Goal: Task Accomplishment & Management: Manage account settings

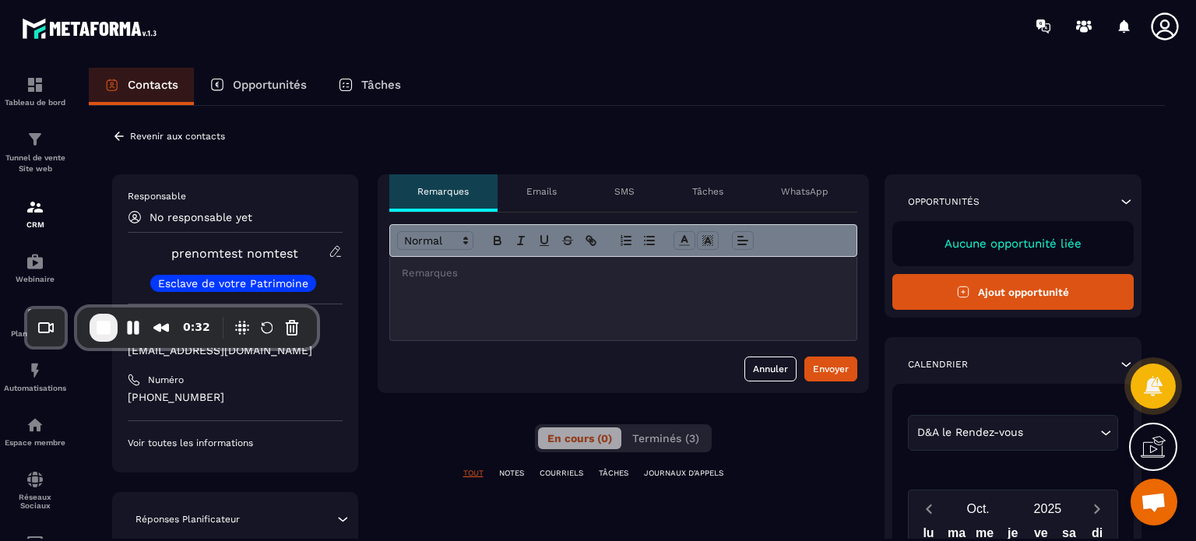
click at [112, 133] on icon at bounding box center [119, 136] width 14 height 14
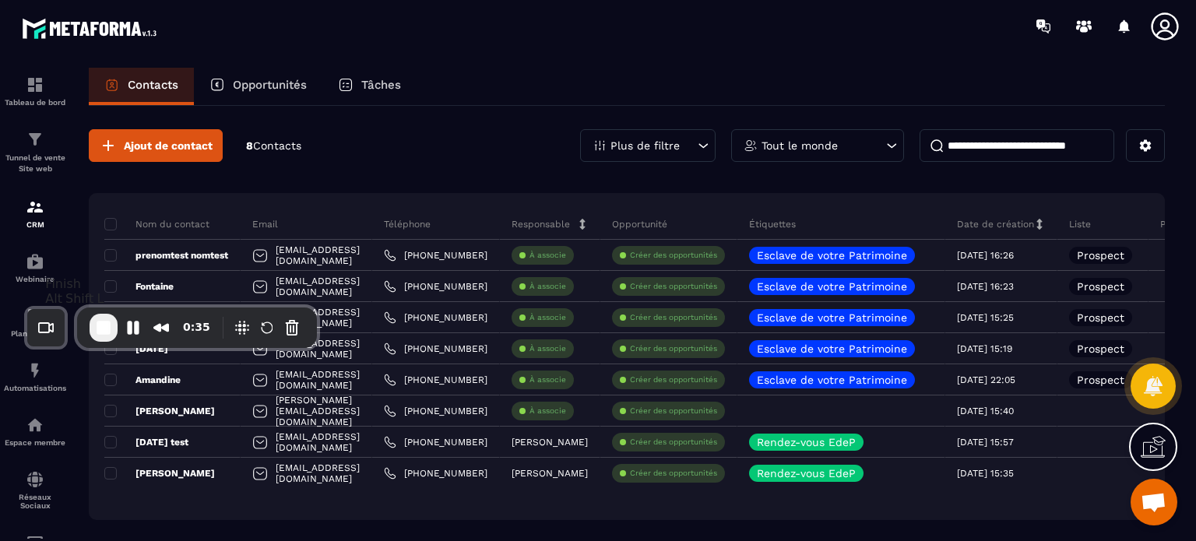
click at [98, 326] on span "End Recording" at bounding box center [103, 327] width 19 height 19
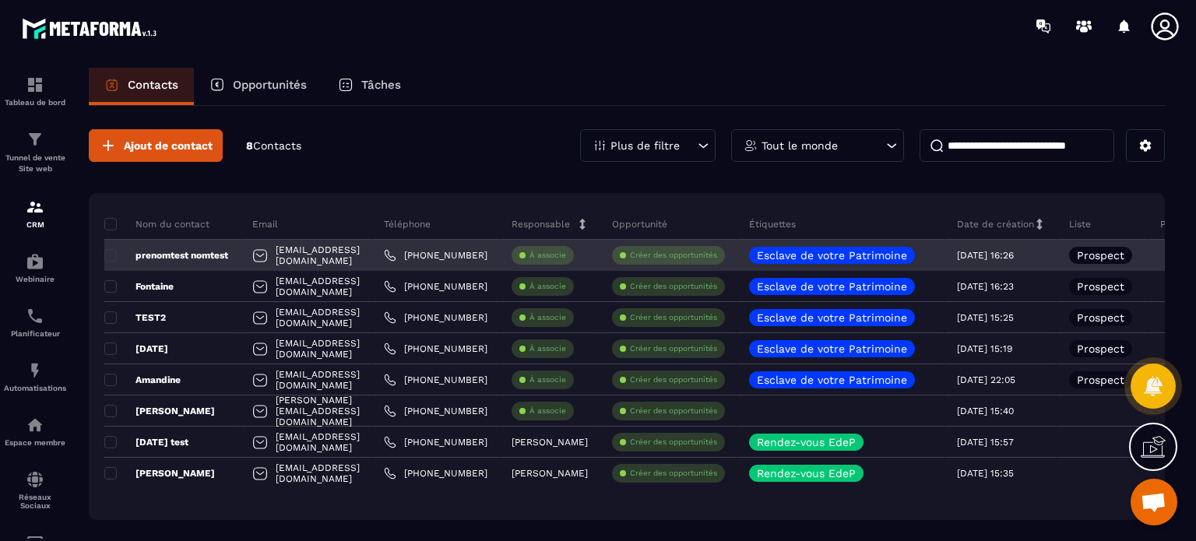
click at [265, 251] on div at bounding box center [260, 257] width 16 height 30
click at [261, 259] on div at bounding box center [260, 257] width 16 height 30
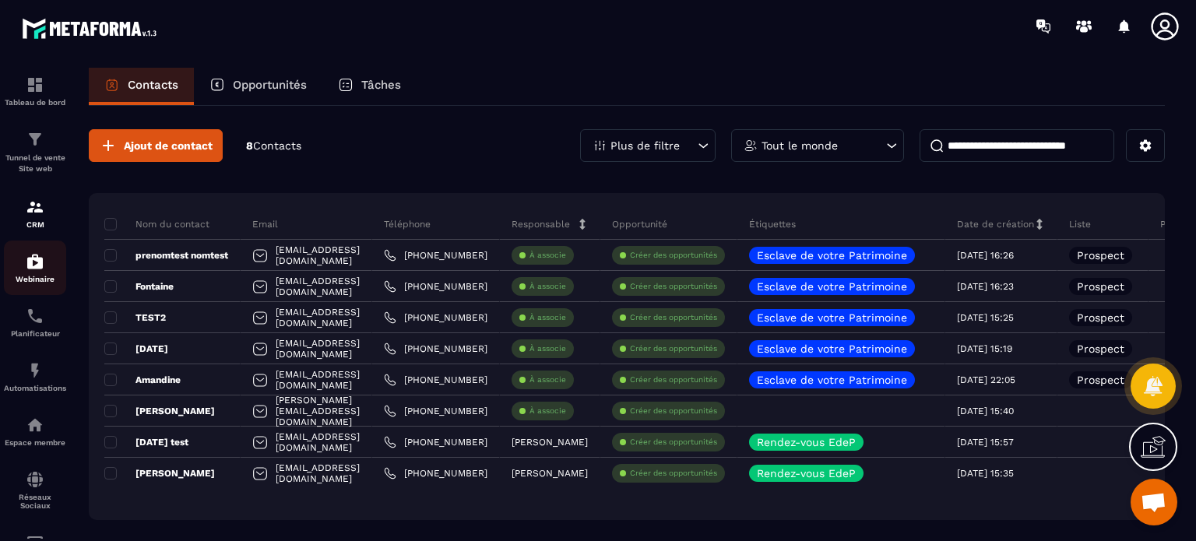
click at [28, 282] on p "Webinaire" at bounding box center [35, 279] width 62 height 9
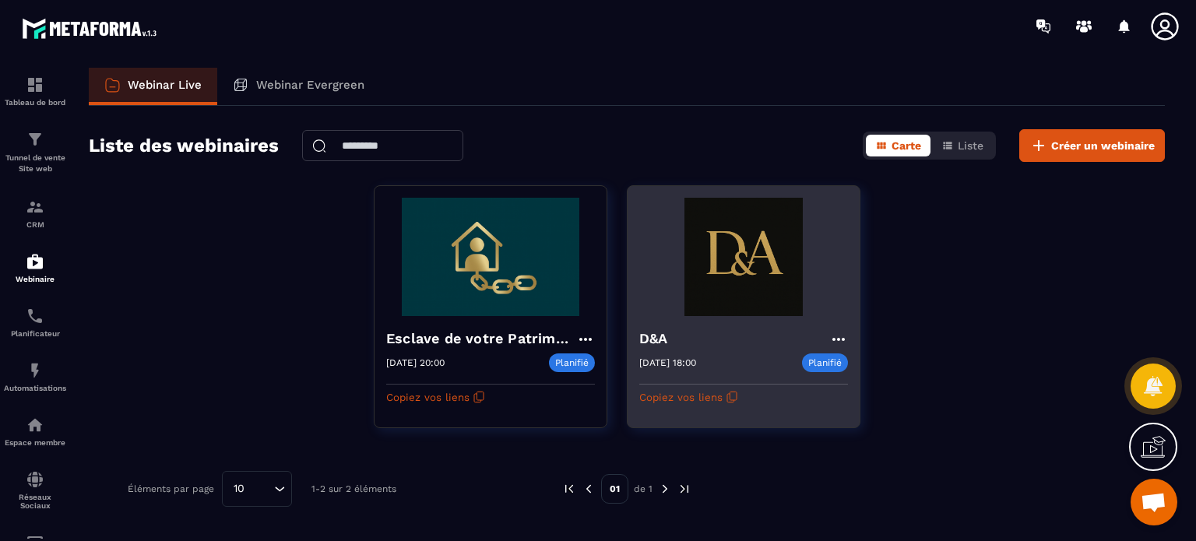
click at [707, 351] on div "D&A" at bounding box center [743, 341] width 209 height 26
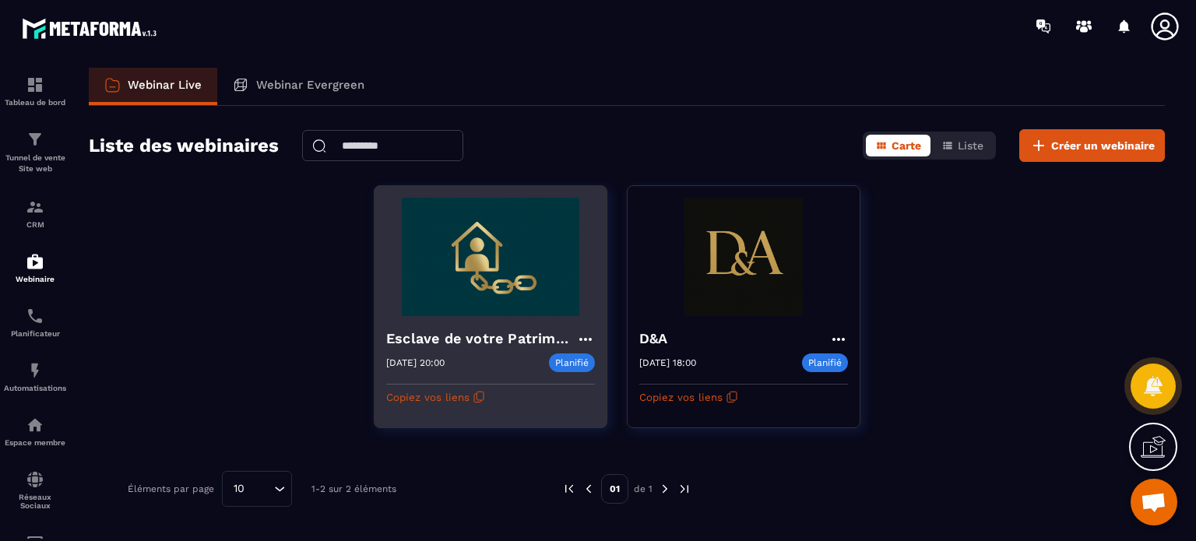
click at [427, 265] on img at bounding box center [490, 257] width 209 height 118
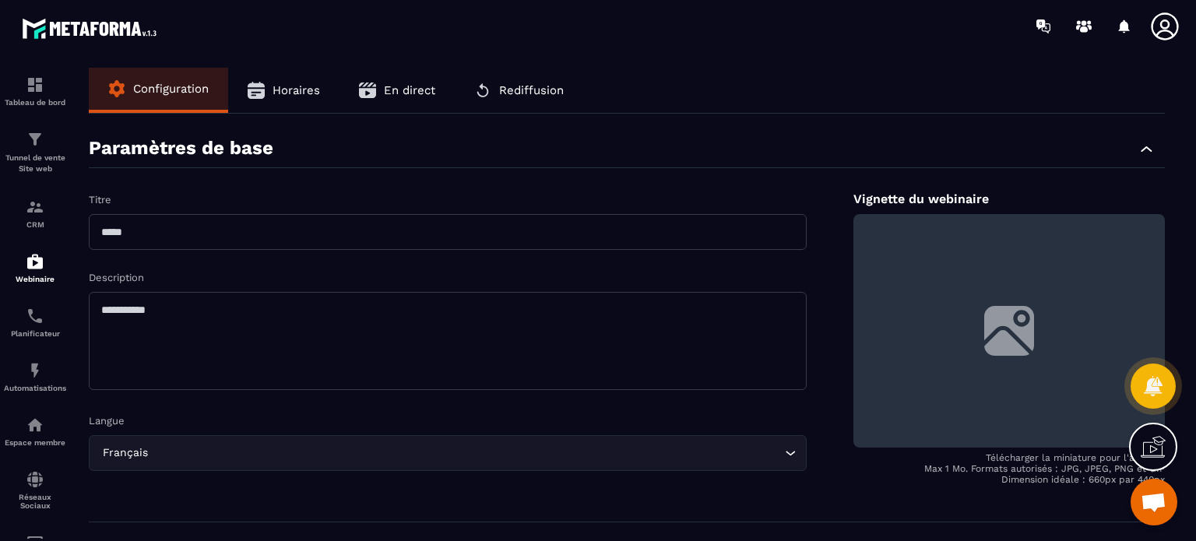
type input "**********"
type textarea "**********"
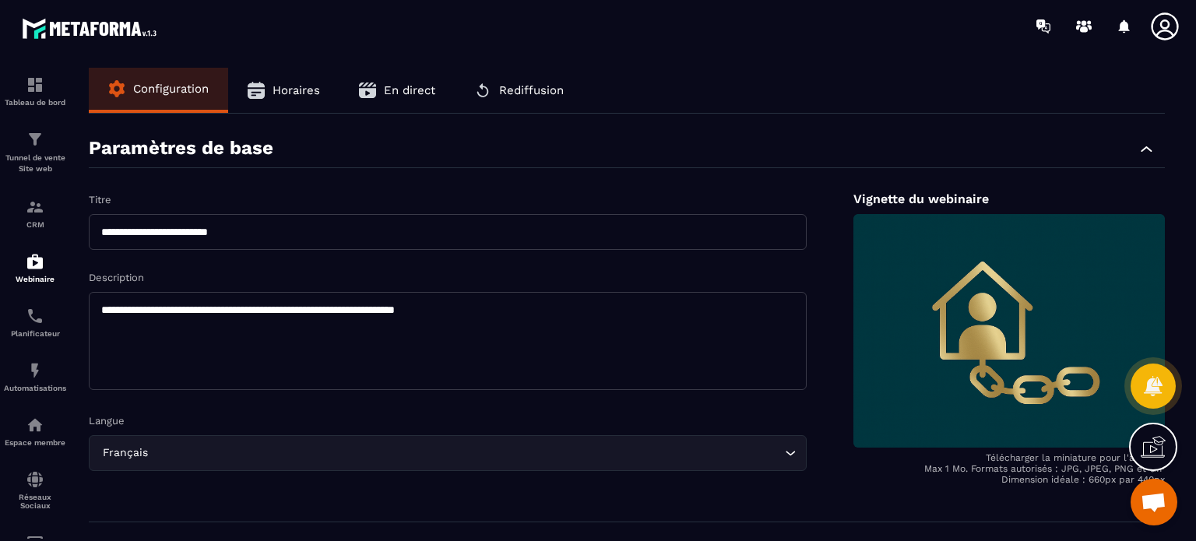
click at [391, 169] on form "**********" at bounding box center [627, 309] width 1076 height 361
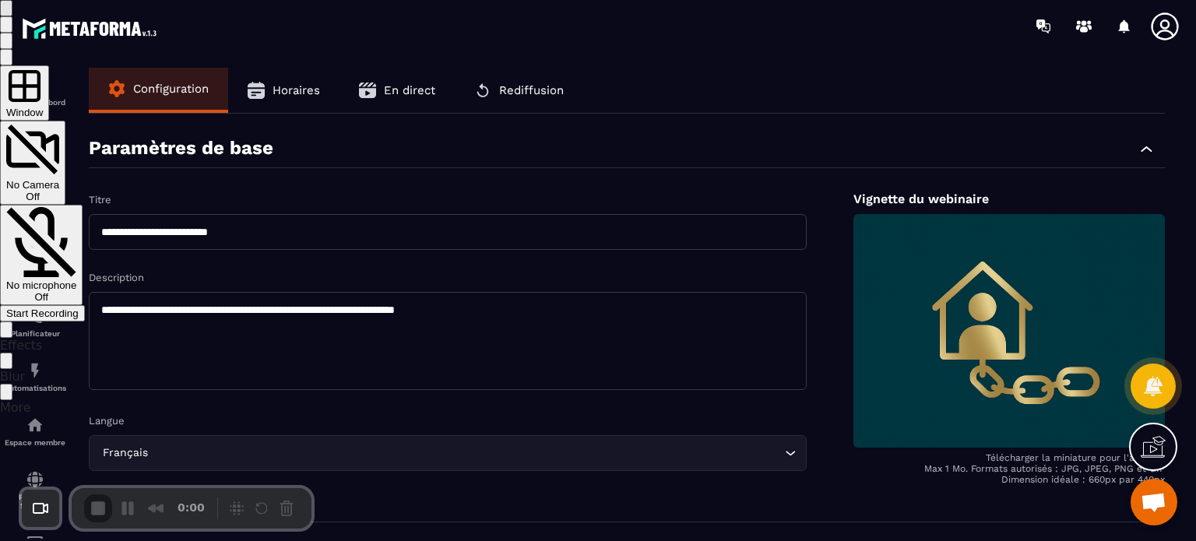
click at [79, 308] on div "Start Recording" at bounding box center [42, 314] width 72 height 12
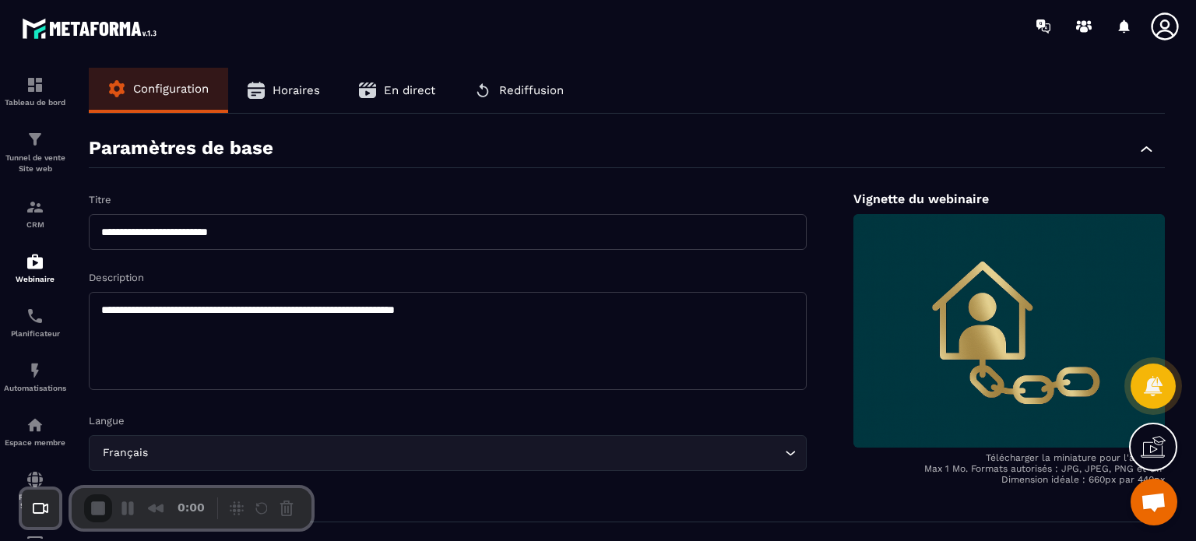
click at [377, 210] on div "**********" at bounding box center [448, 221] width 718 height 58
click at [385, 181] on form "**********" at bounding box center [627, 309] width 1076 height 361
click at [297, 80] on button "Horaires" at bounding box center [283, 90] width 111 height 45
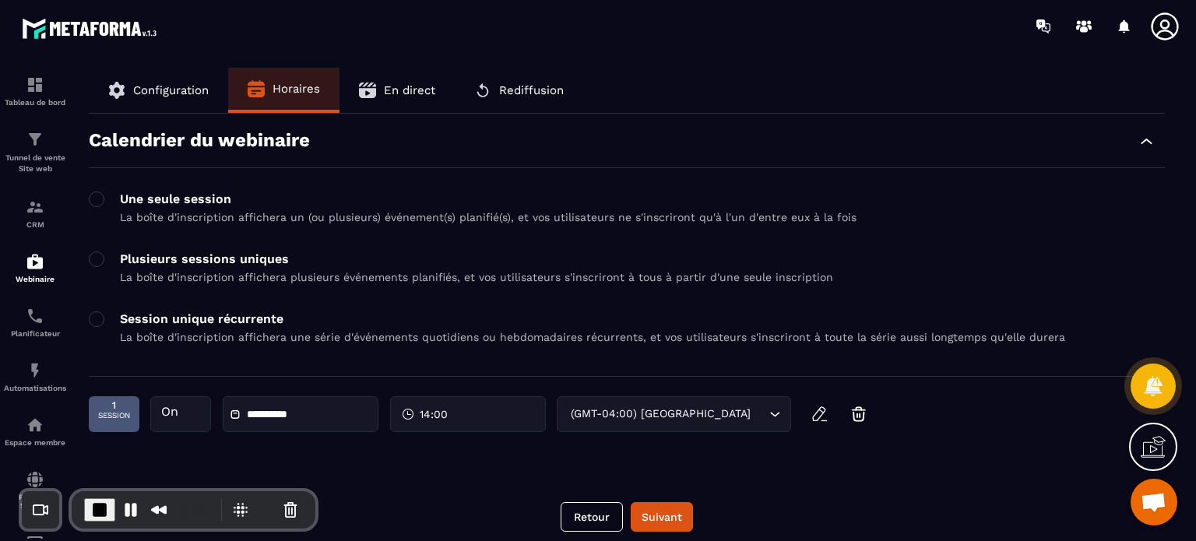
click at [483, 220] on p "La boîte d'inscription affichera un (ou plusieurs) événement(s) planifié(s), et…" at bounding box center [488, 217] width 736 height 12
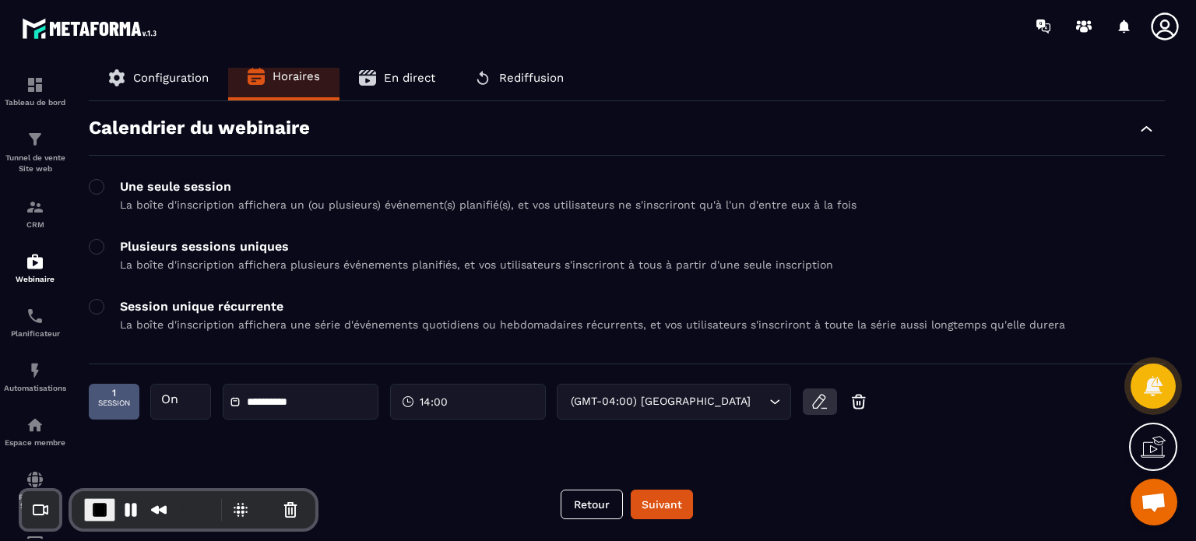
click at [825, 402] on icon "button" at bounding box center [819, 401] width 19 height 19
click at [278, 398] on input "**********" at bounding box center [301, 402] width 109 height 12
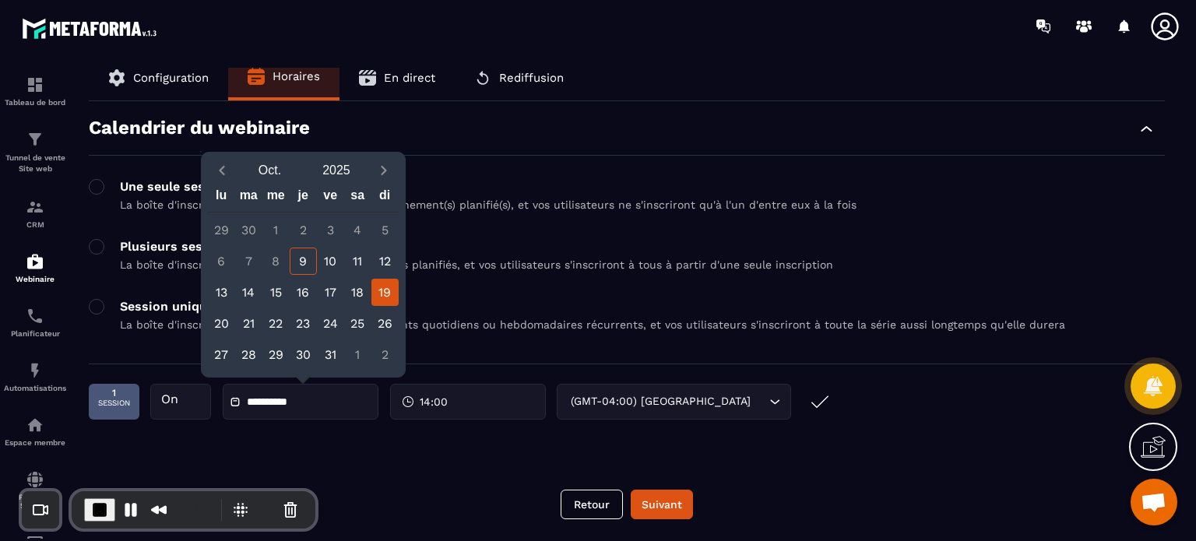
click at [380, 286] on div "19" at bounding box center [384, 292] width 27 height 27
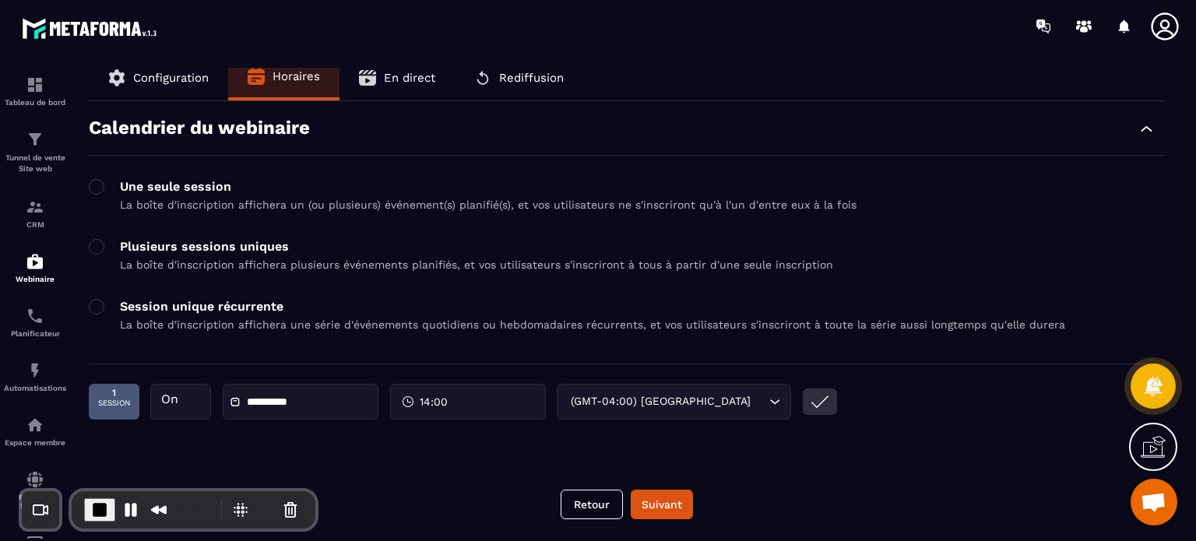
click at [817, 409] on icon "submit" at bounding box center [819, 401] width 19 height 19
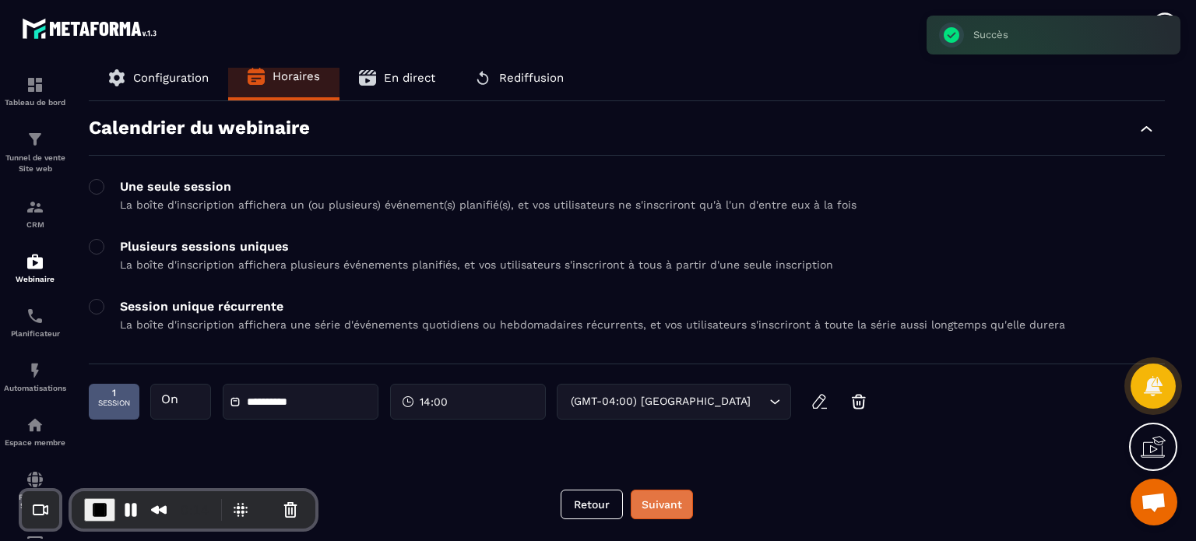
click at [658, 503] on button "Suivant" at bounding box center [662, 505] width 62 height 30
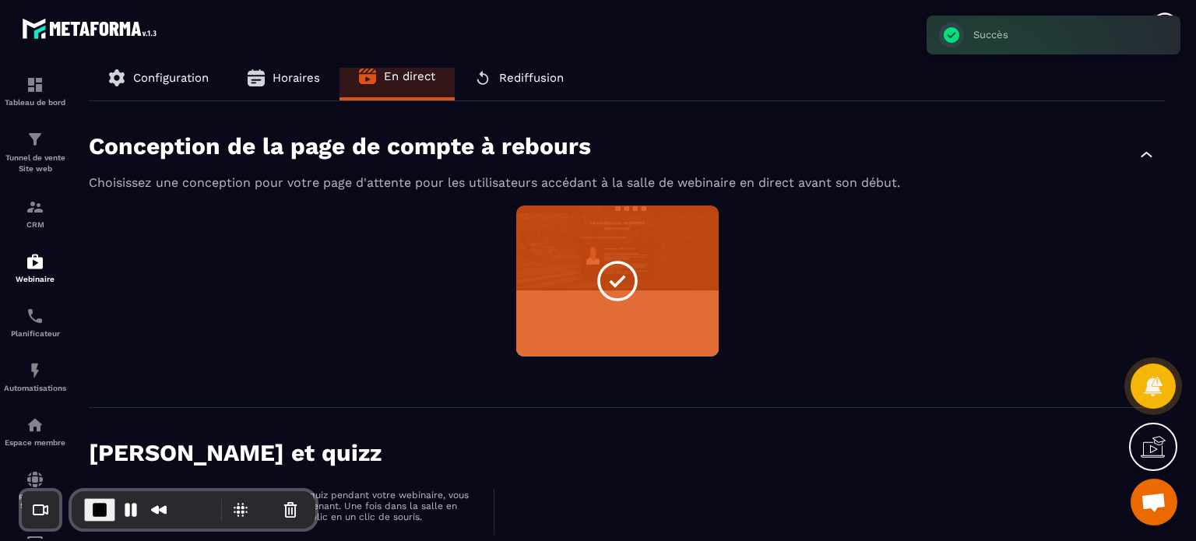
click at [448, 358] on div "Non sélectionné Aperçu Modifier" at bounding box center [627, 291] width 1076 height 170
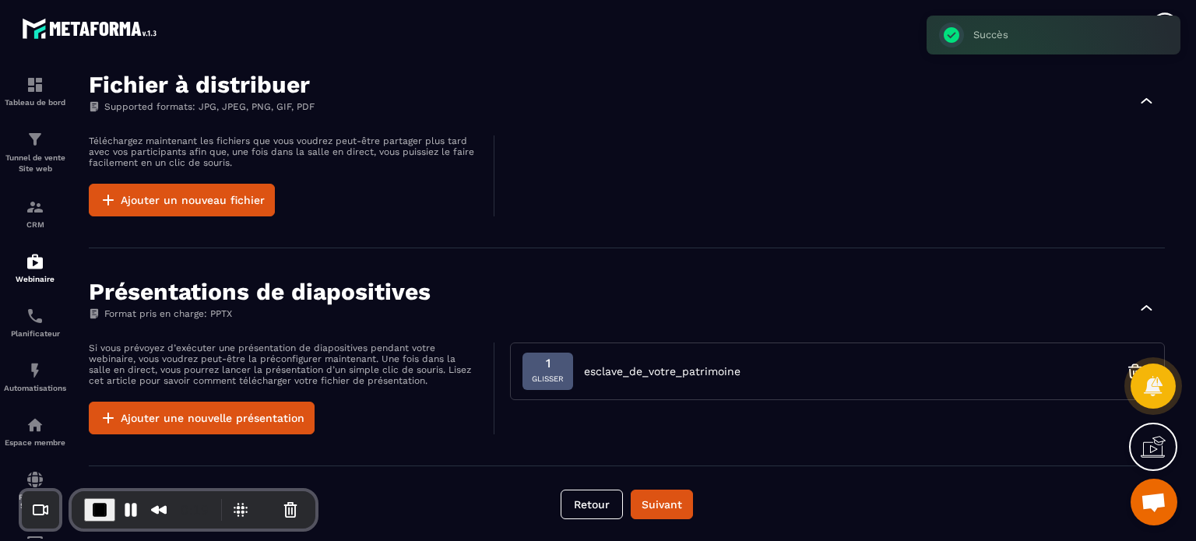
scroll to position [1025, 0]
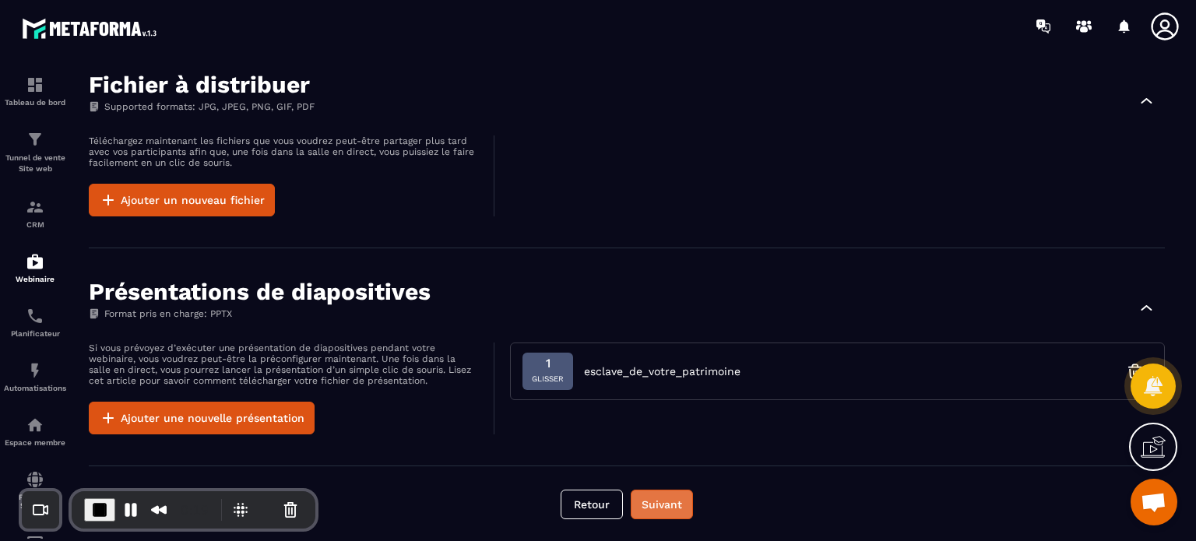
click at [652, 497] on button "Suivant" at bounding box center [662, 505] width 62 height 30
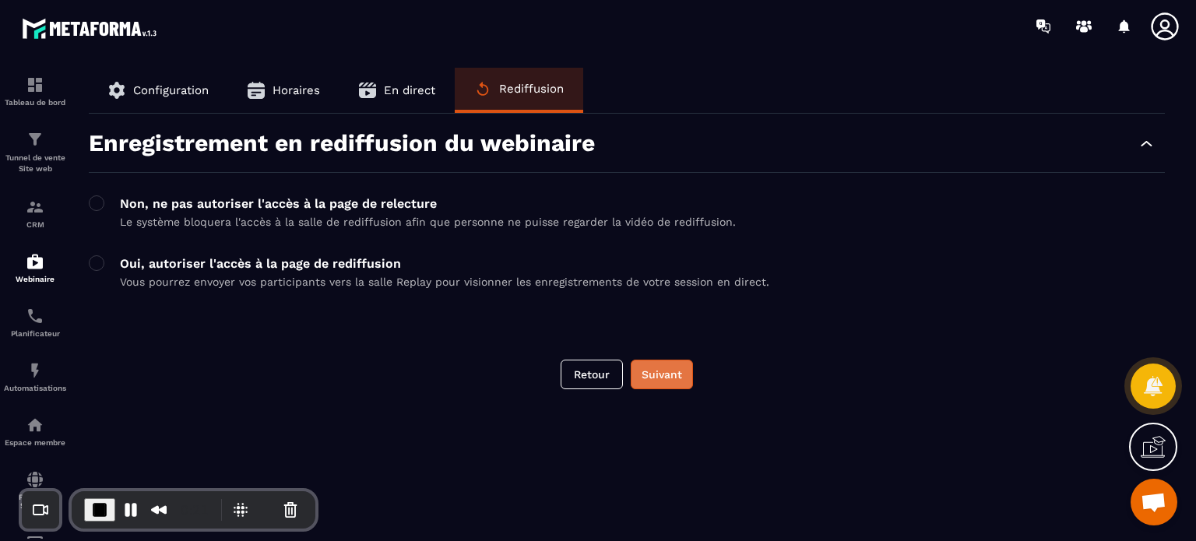
click at [666, 376] on button "Suivant" at bounding box center [662, 375] width 62 height 30
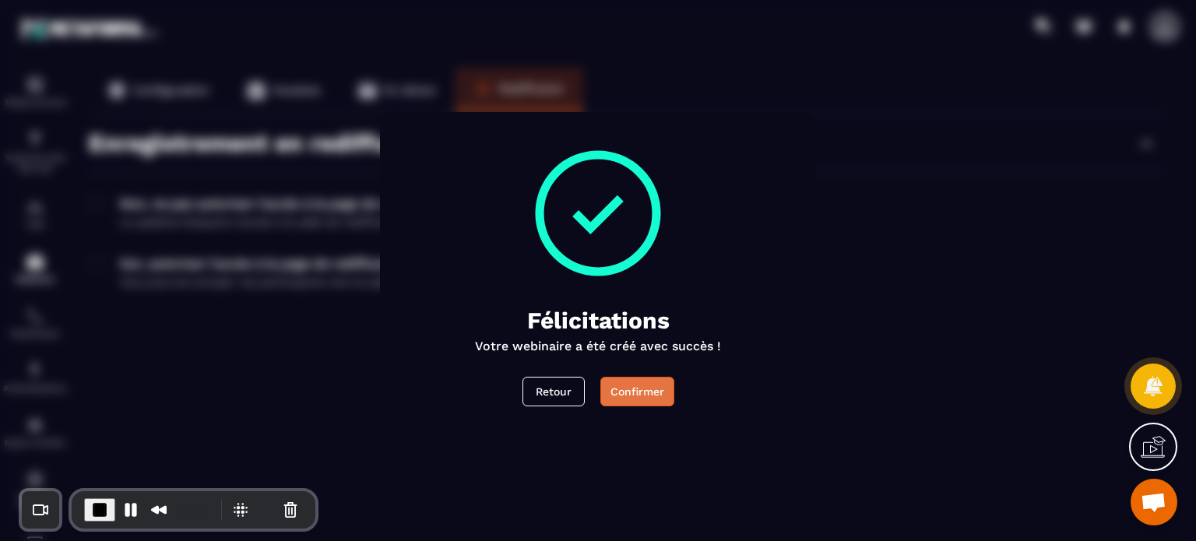
click at [635, 394] on button "Confirmer" at bounding box center [637, 392] width 74 height 30
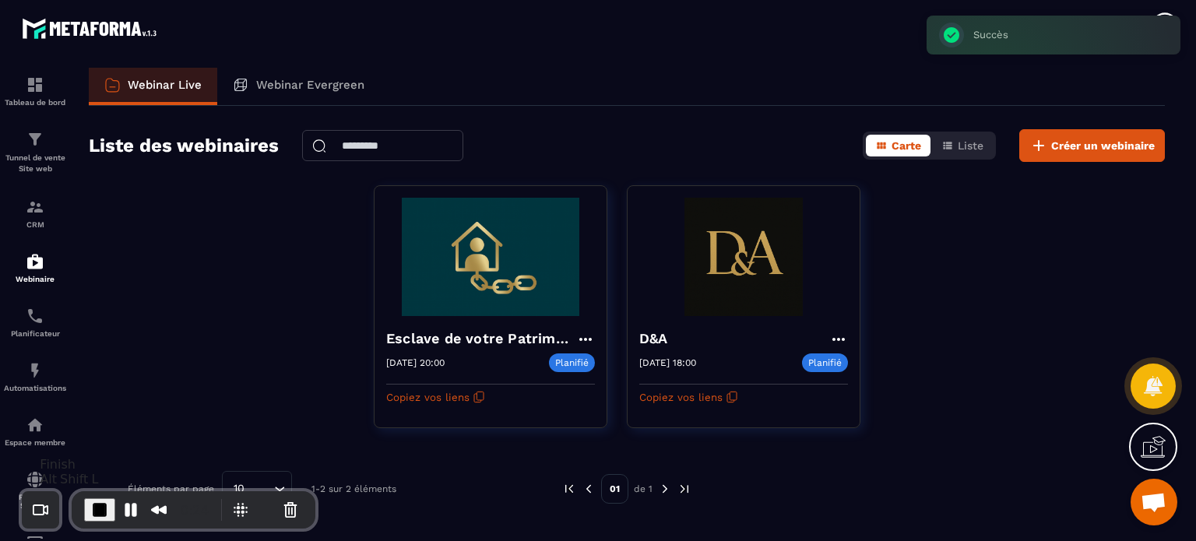
click at [99, 509] on span "End Recording" at bounding box center [99, 510] width 19 height 19
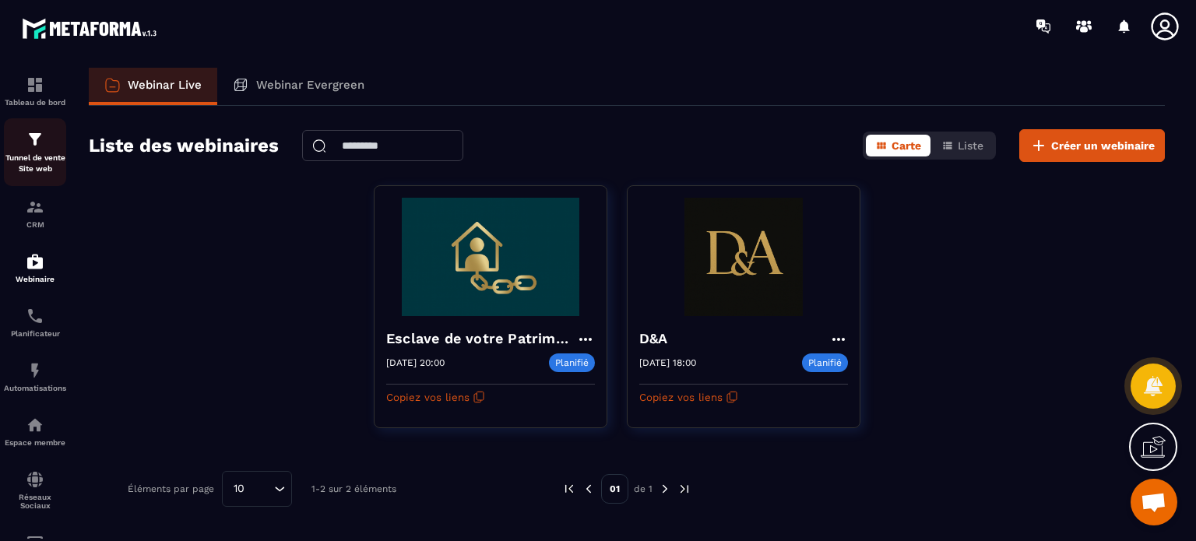
click at [51, 150] on div "Tunnel de vente Site web" at bounding box center [35, 152] width 62 height 44
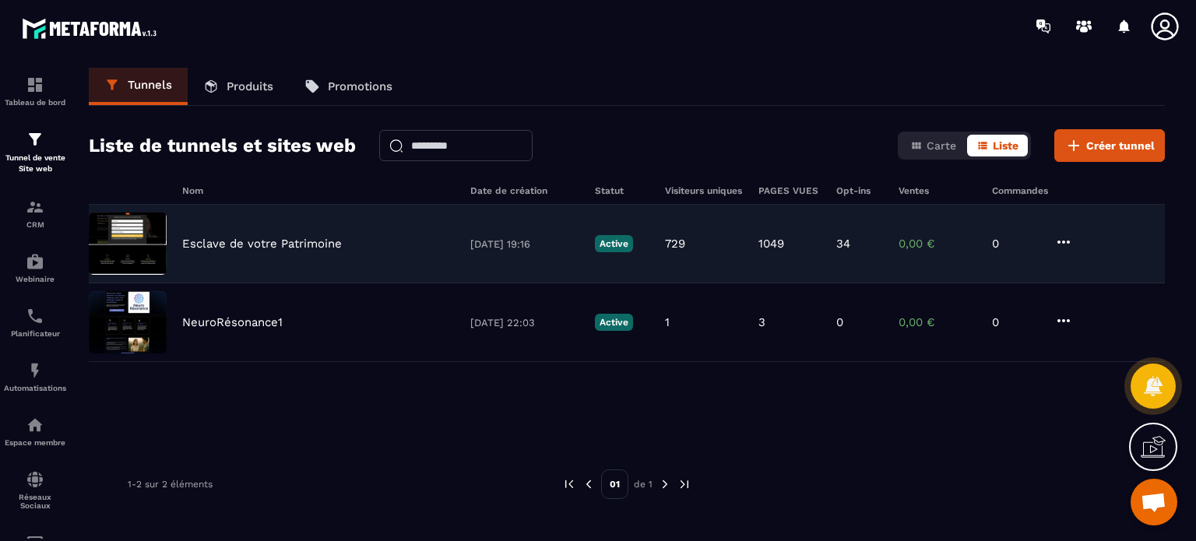
click at [265, 241] on p "Esclave de votre Patrimoine" at bounding box center [262, 244] width 160 height 14
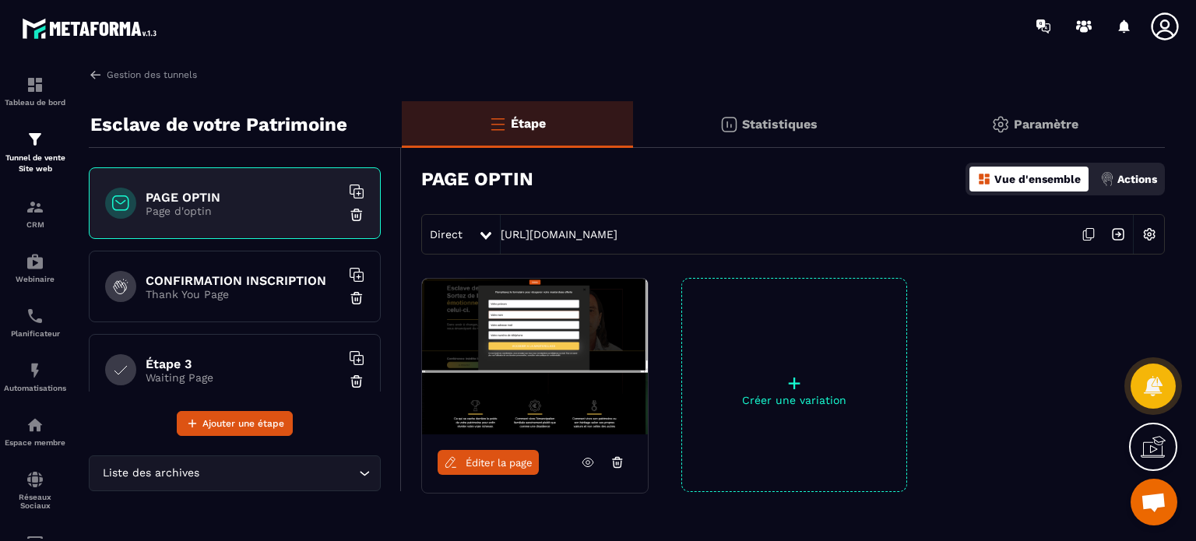
click at [1094, 229] on icon at bounding box center [1089, 235] width 30 height 30
click at [30, 262] on img at bounding box center [35, 261] width 19 height 19
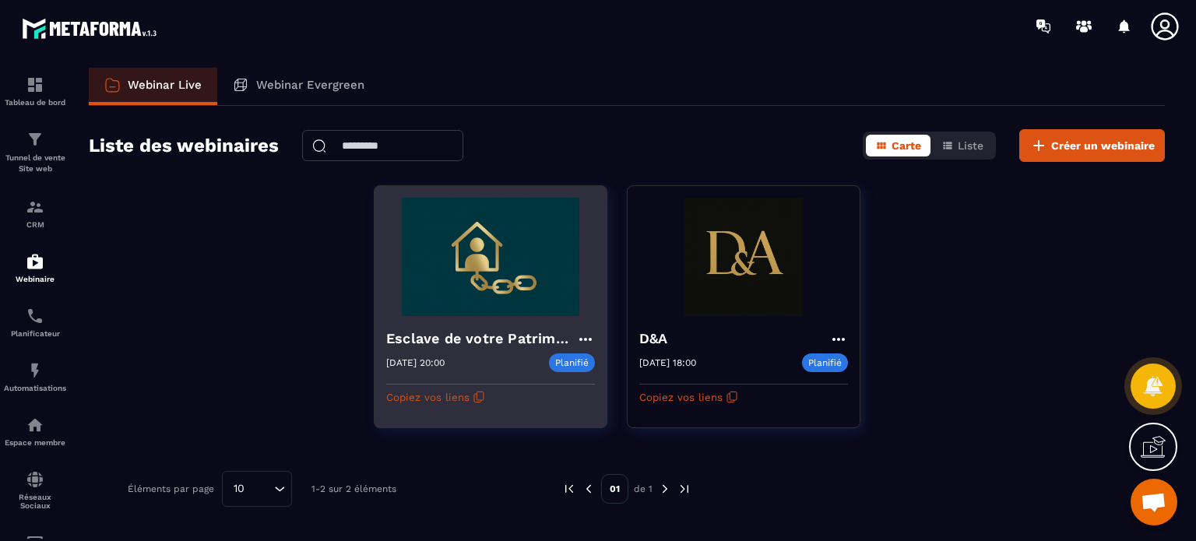
click at [585, 336] on icon at bounding box center [585, 339] width 19 height 19
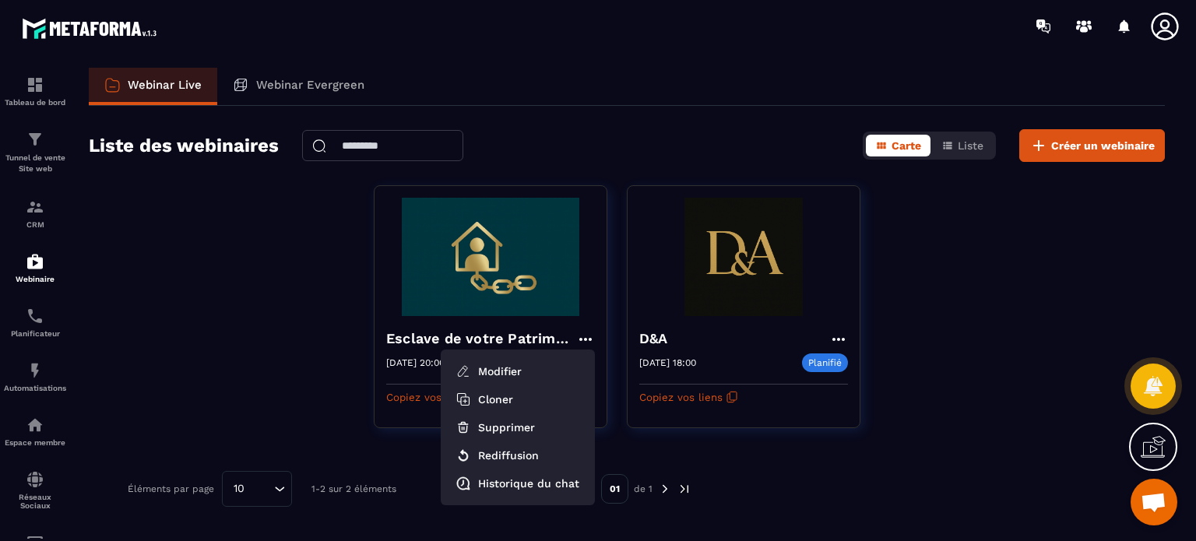
click at [118, 267] on div "Esclave de votre Patrimoine Modifier Cloner Supprimer Rediffusion Historique du…" at bounding box center [627, 316] width 1076 height 262
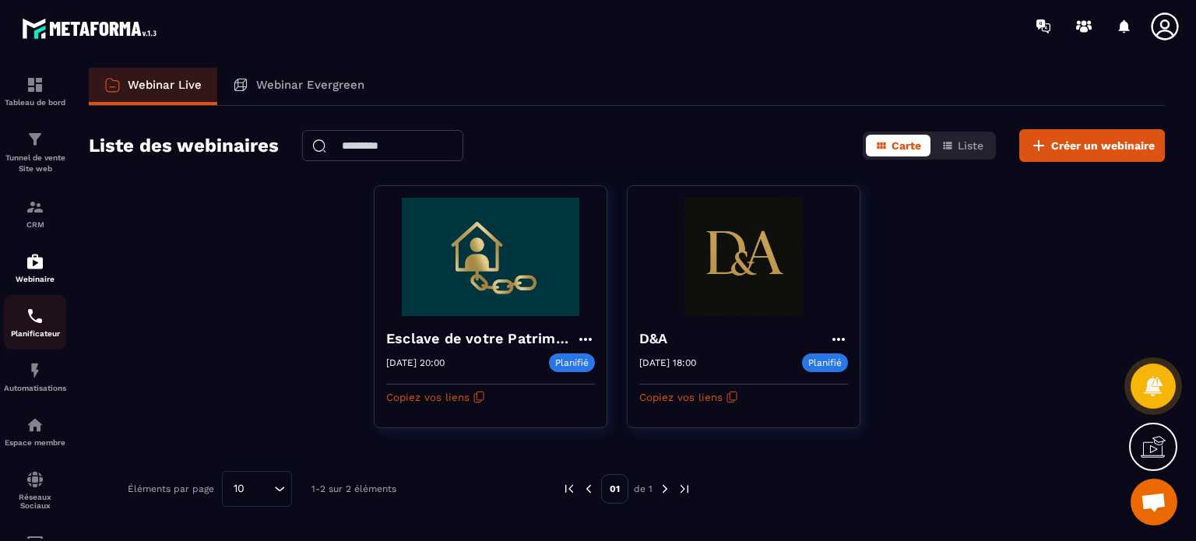
click at [44, 319] on div "Planificateur" at bounding box center [35, 322] width 62 height 31
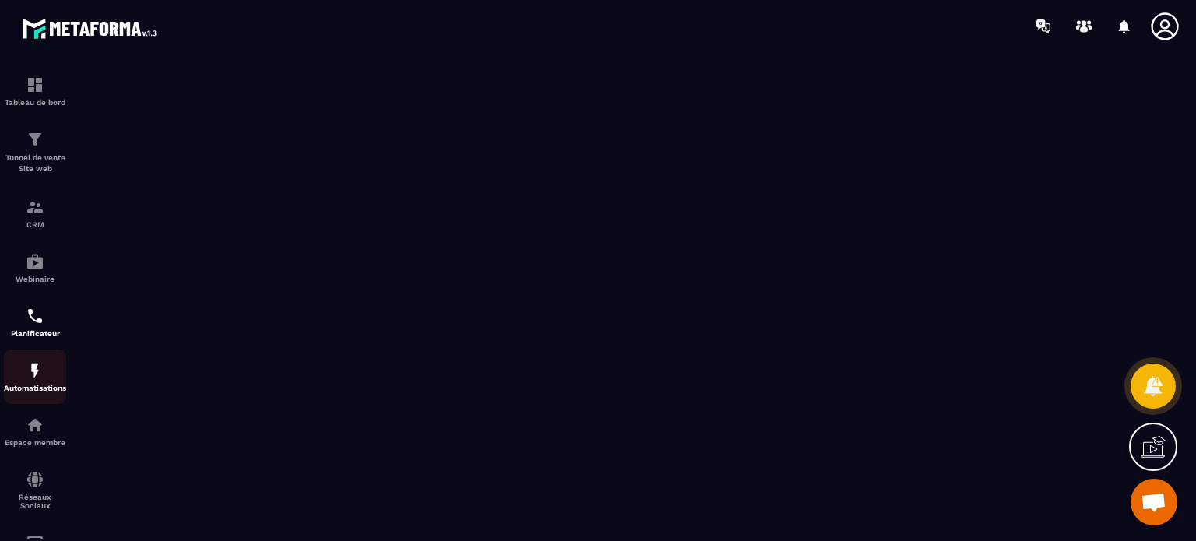
click at [50, 392] on p "Automatisations" at bounding box center [35, 388] width 62 height 9
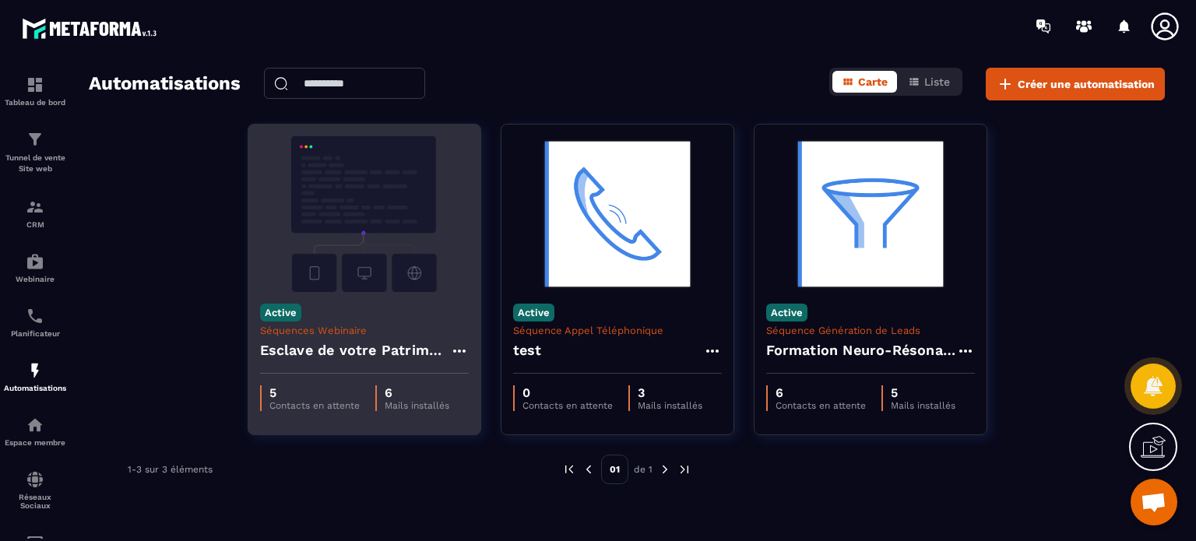
click at [333, 246] on img at bounding box center [364, 214] width 209 height 156
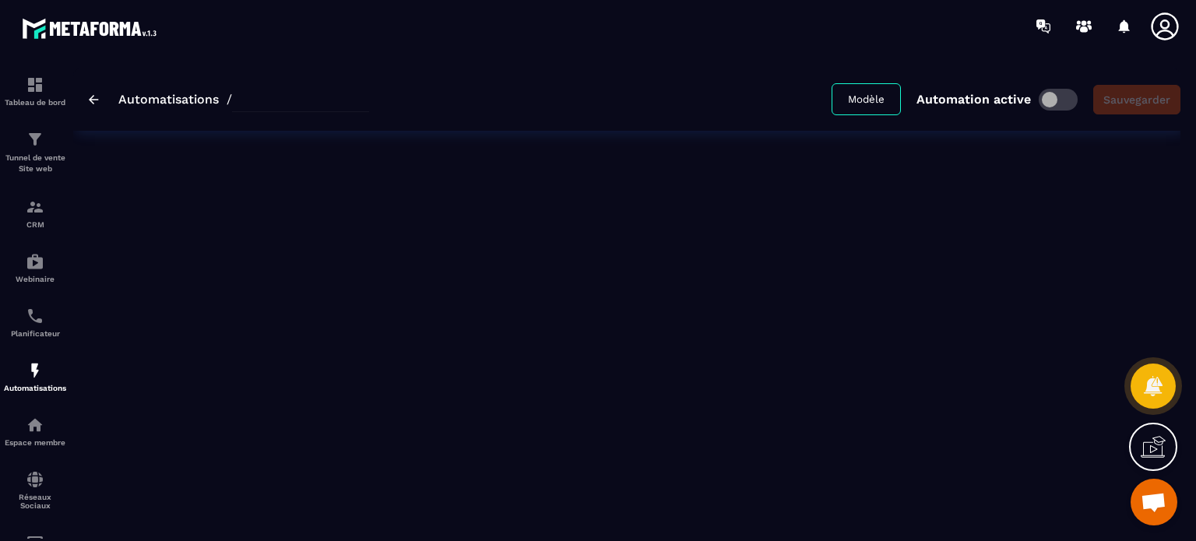
type input "**********"
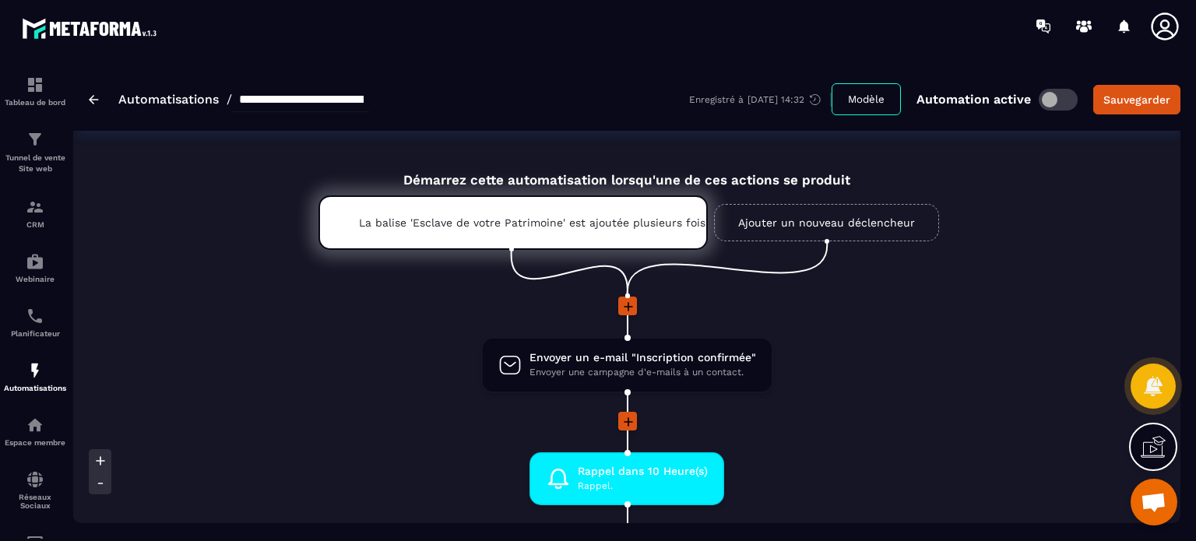
click at [934, 419] on div at bounding box center [626, 422] width 736 height 21
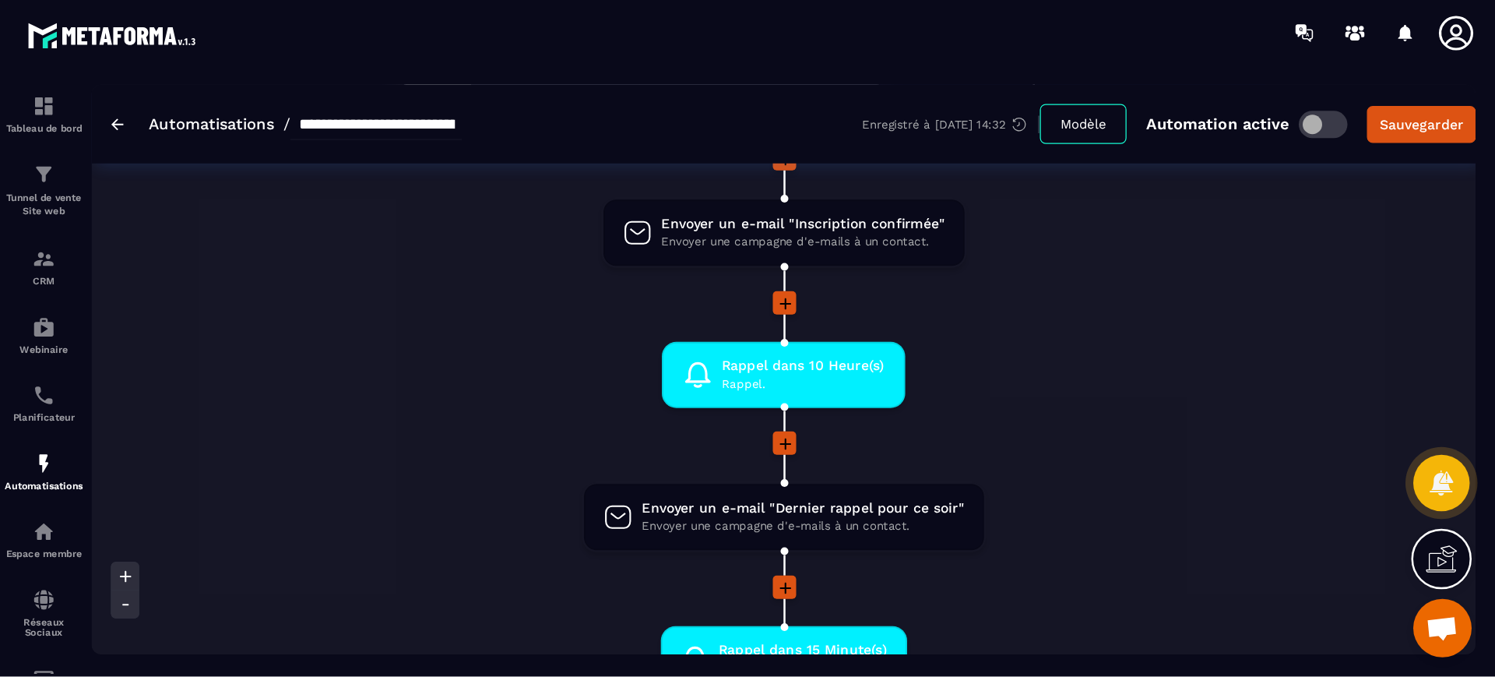
scroll to position [125, 0]
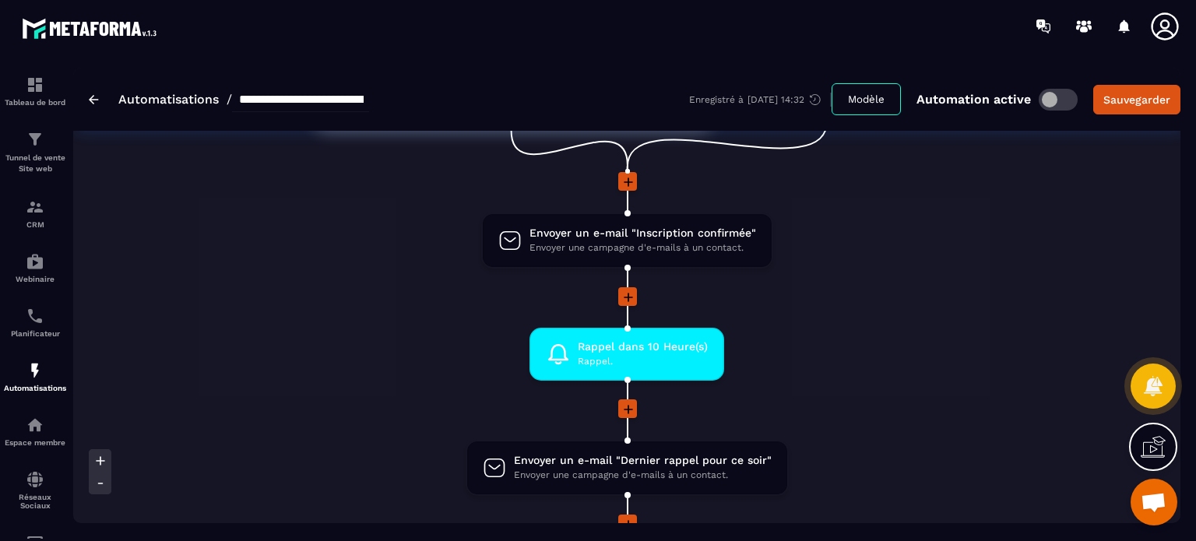
drag, startPoint x: 40, startPoint y: 376, endPoint x: 434, endPoint y: 438, distance: 398.1
click at [92, 96] on img at bounding box center [94, 99] width 10 height 9
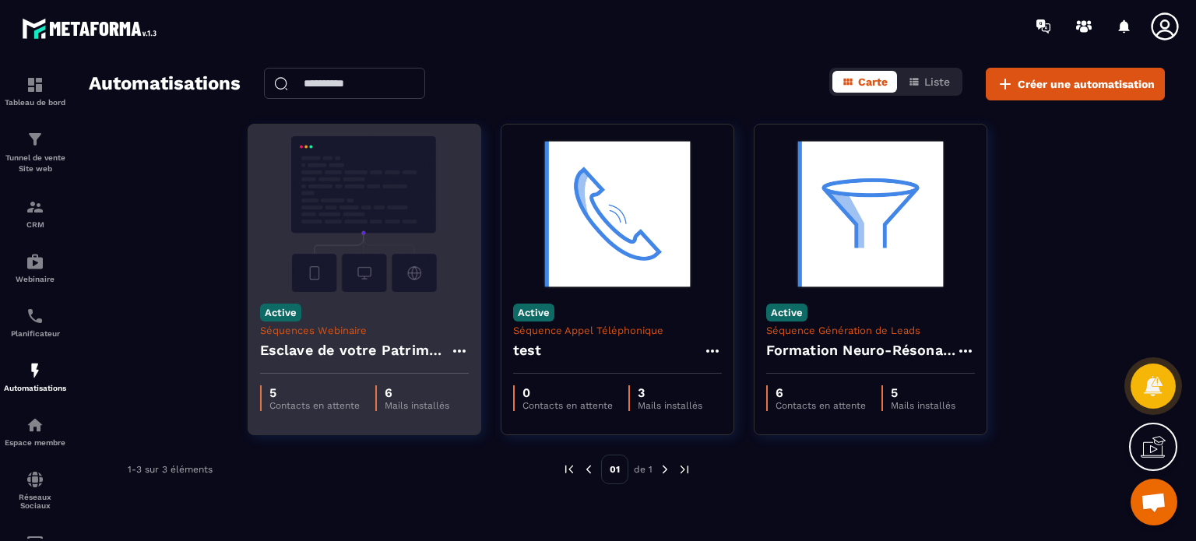
click at [324, 206] on img at bounding box center [364, 214] width 209 height 156
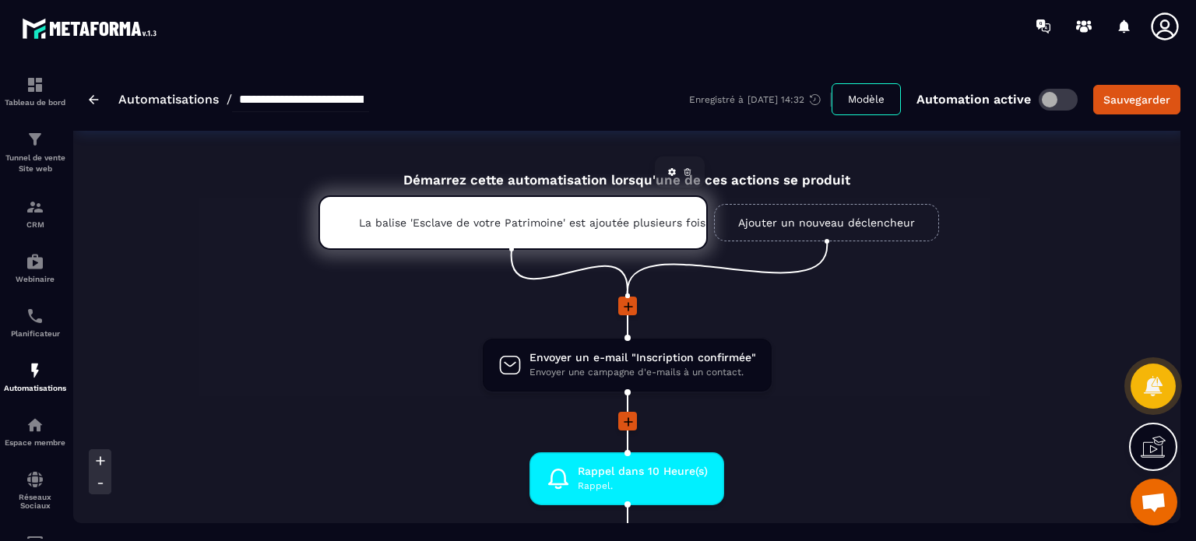
click at [517, 230] on div "La balise 'Esclave de votre Patrimoine' est ajoutée plusieurs fois" at bounding box center [512, 222] width 389 height 54
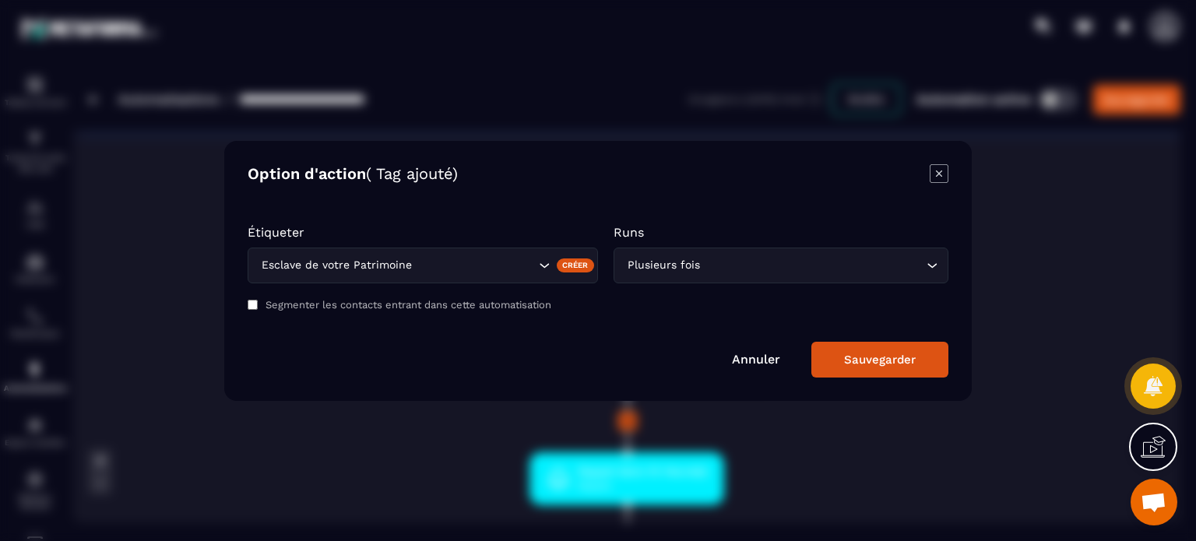
click at [944, 171] on icon "Modal window" at bounding box center [939, 173] width 19 height 19
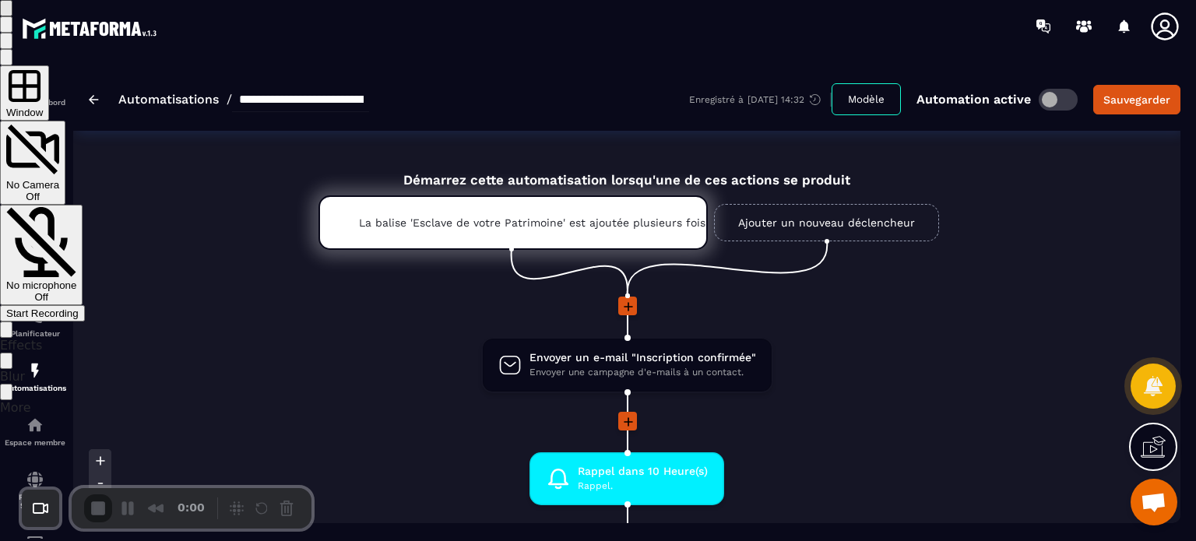
click at [76, 279] on div "No microphone Off" at bounding box center [41, 290] width 70 height 23
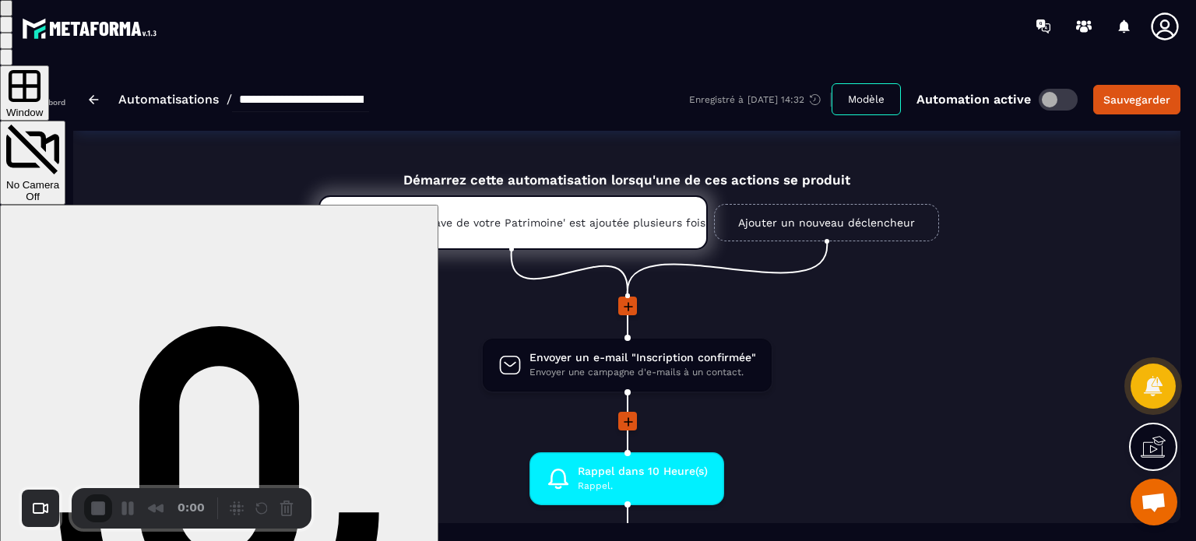
click at [43, 107] on span "Window" at bounding box center [24, 113] width 37 height 12
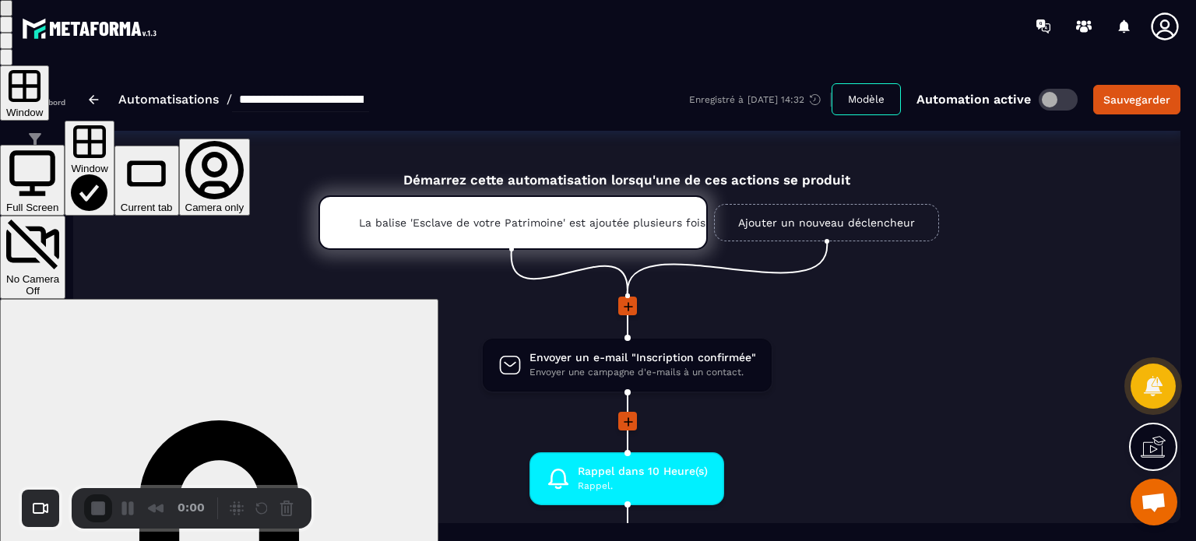
click at [65, 145] on button "Full Screen" at bounding box center [32, 180] width 65 height 71
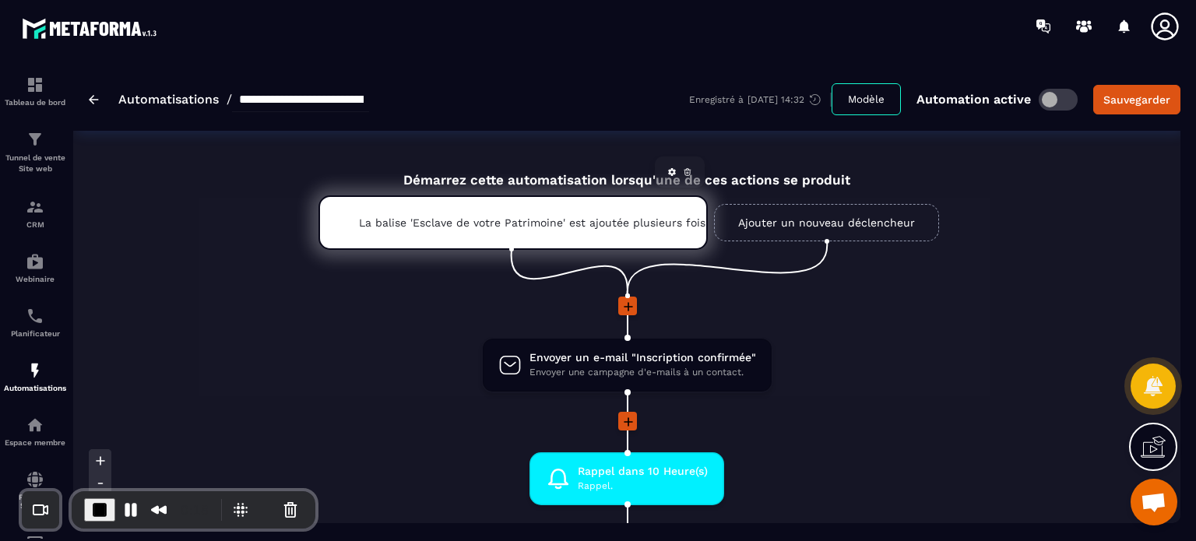
click at [516, 223] on p "La balise 'Esclave de votre Patrimoine' est ajoutée plusieurs fois" at bounding box center [513, 222] width 308 height 12
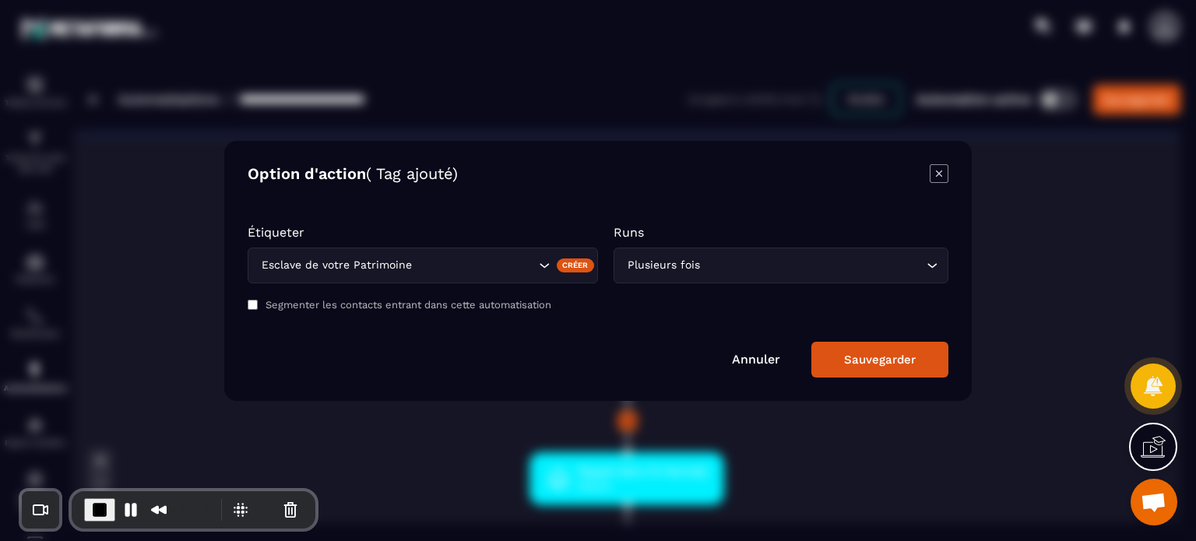
click at [944, 172] on icon "Modal window" at bounding box center [939, 173] width 19 height 19
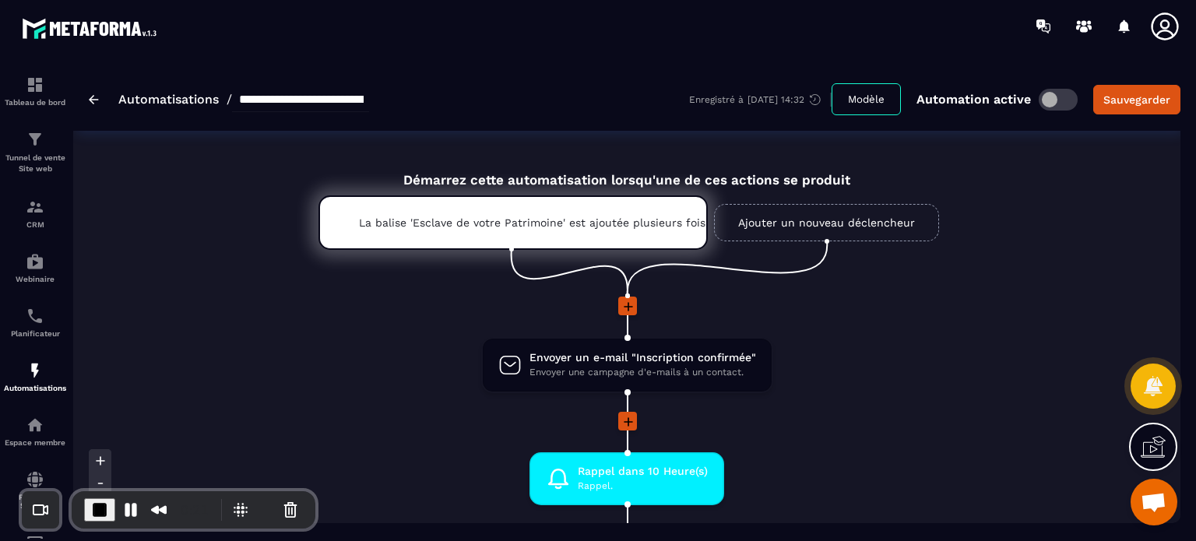
click at [779, 223] on link "Ajouter un nouveau déclencheur" at bounding box center [826, 222] width 225 height 37
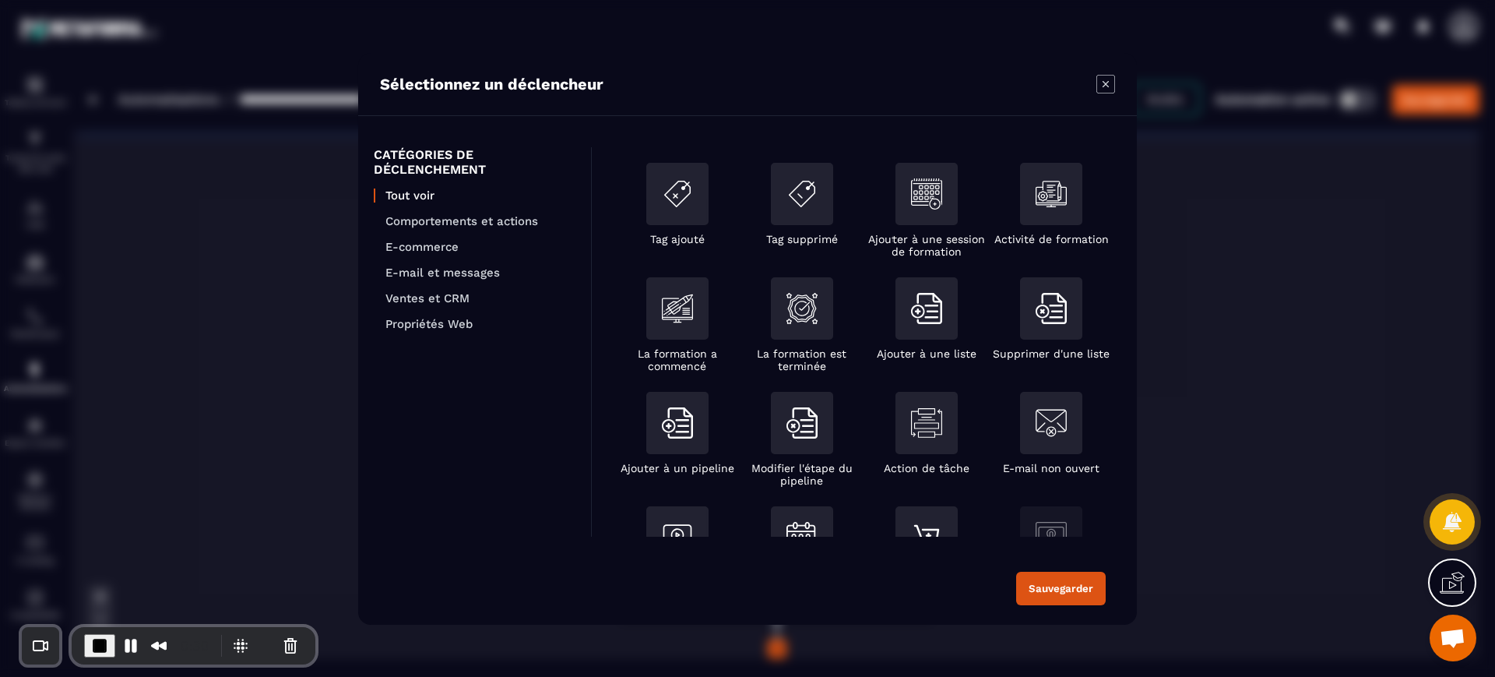
drag, startPoint x: 1163, startPoint y: 1, endPoint x: 856, endPoint y: 494, distance: 580.5
click at [856, 494] on ul "Tag ajouté Tag supprimé Ajouter à une session de formation Activité de formatio…" at bounding box center [864, 506] width 498 height 687
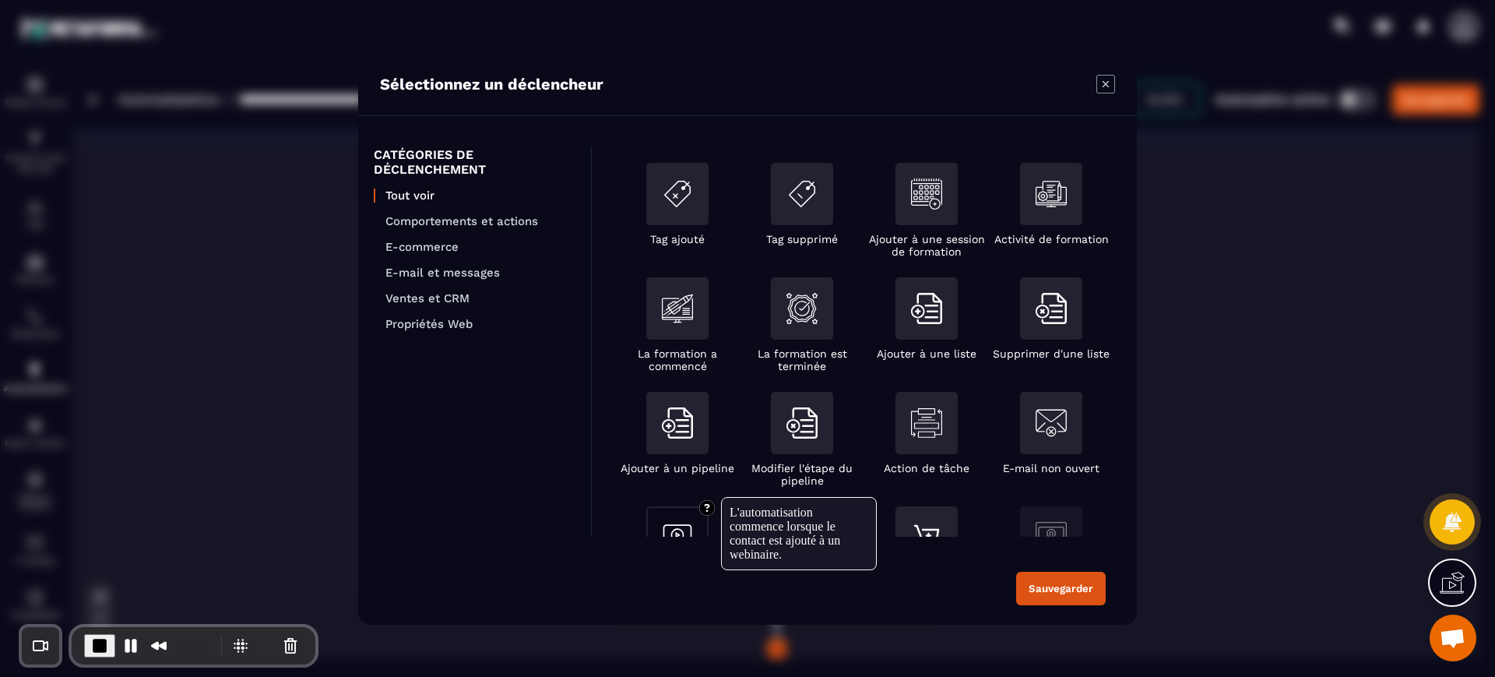
click at [669, 518] on div "Modal window" at bounding box center [677, 537] width 62 height 62
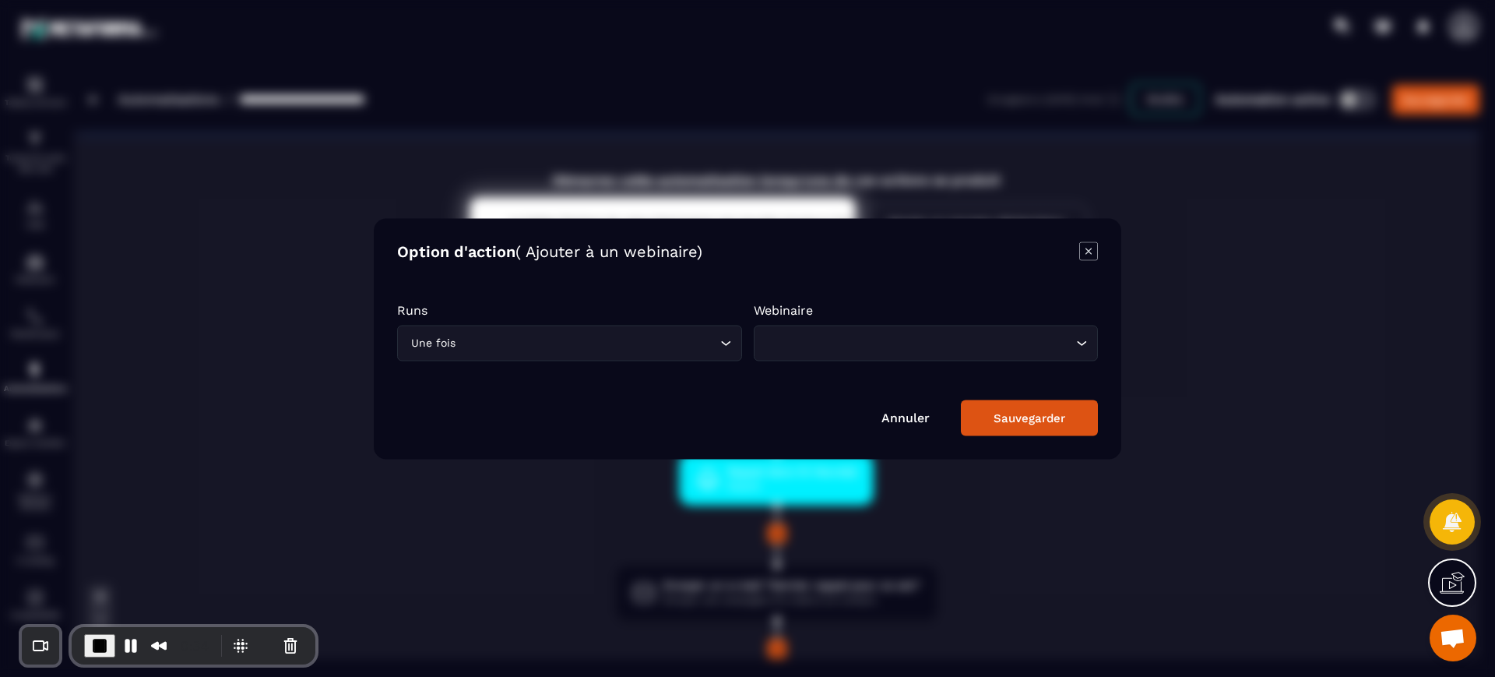
click at [633, 344] on input "Search for option" at bounding box center [588, 342] width 258 height 17
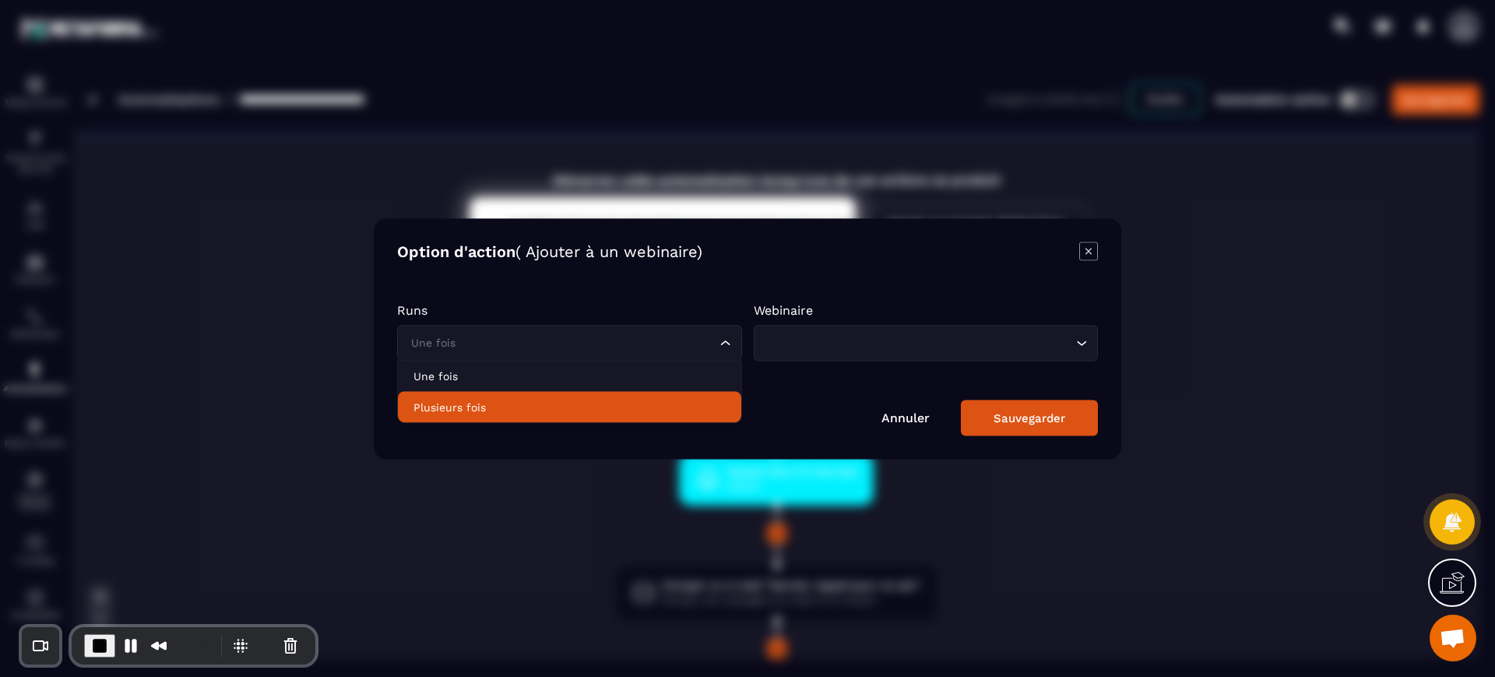
click at [574, 406] on p "Plusieurs fois" at bounding box center [569, 407] width 312 height 16
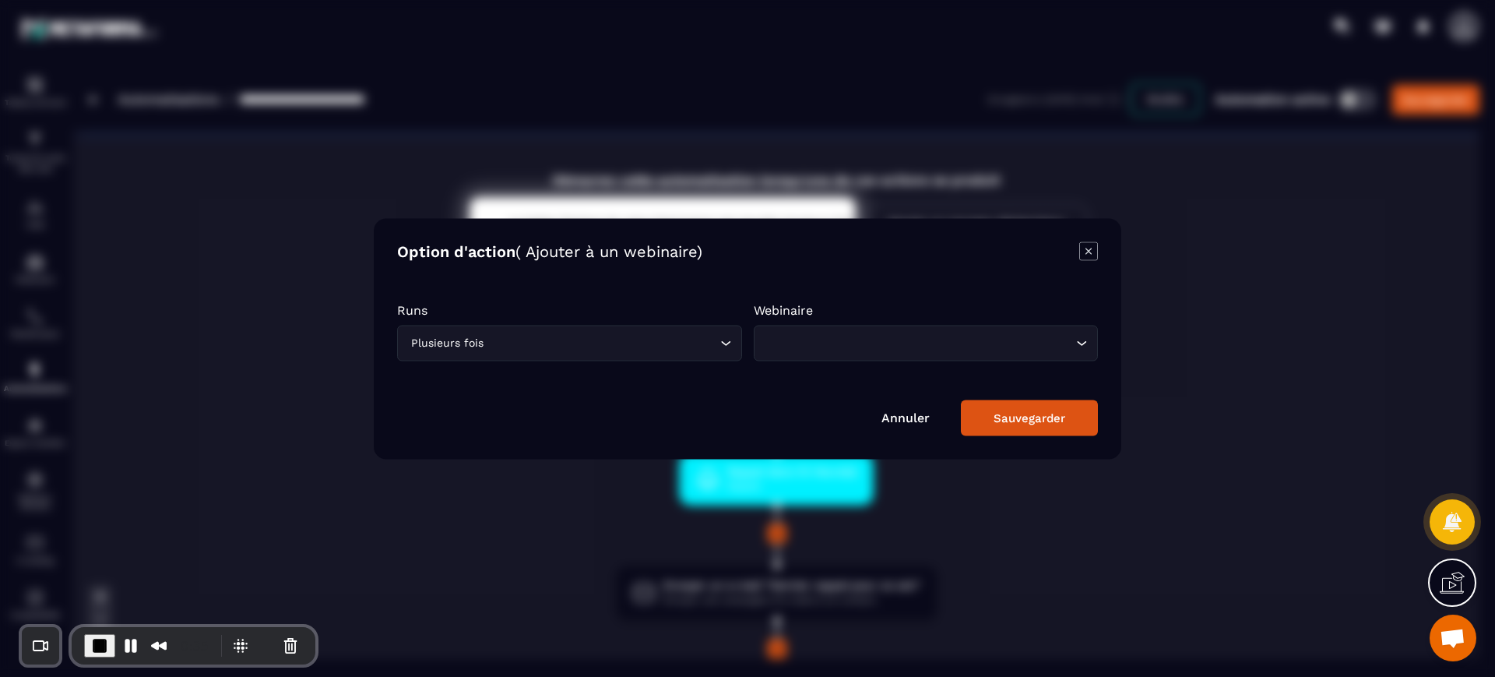
click at [800, 341] on input "Search for option" at bounding box center [918, 342] width 309 height 17
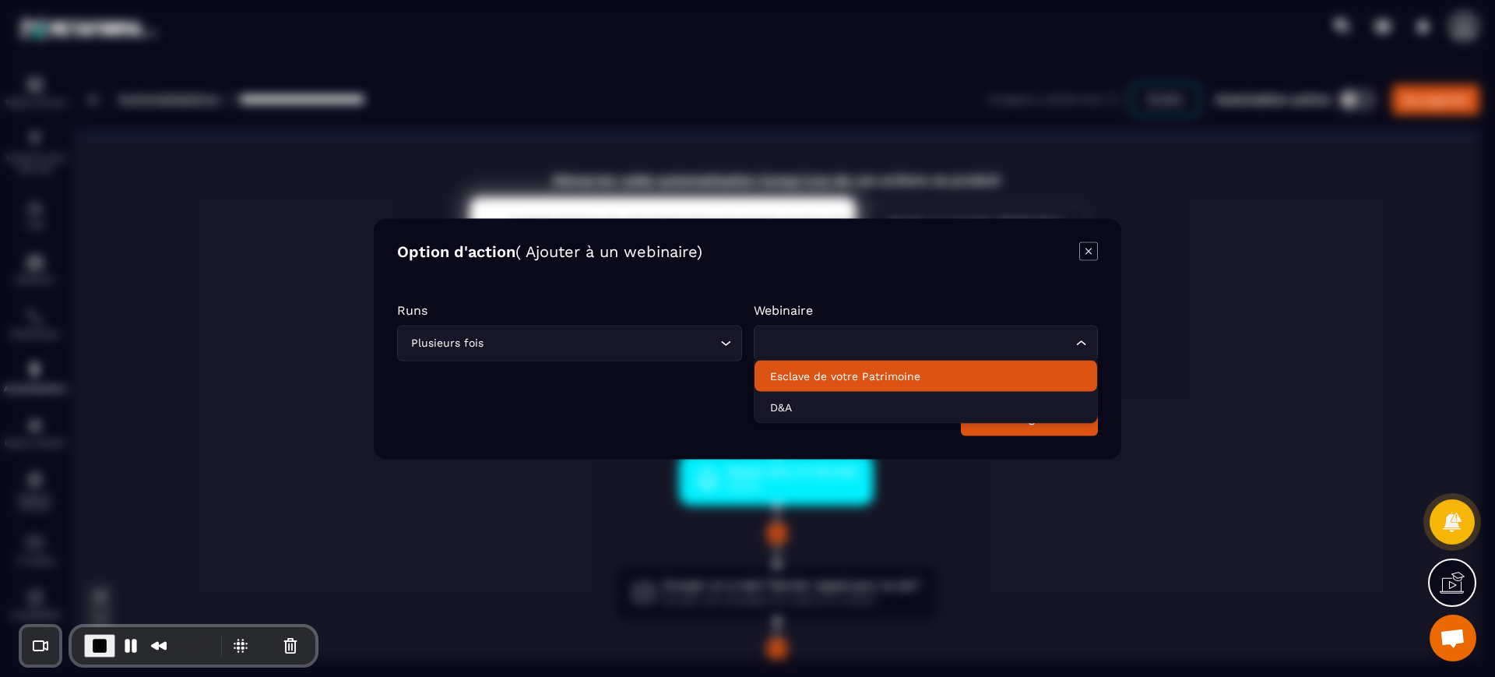
click at [798, 385] on li "Esclave de votre Patrimoine" at bounding box center [925, 375] width 343 height 31
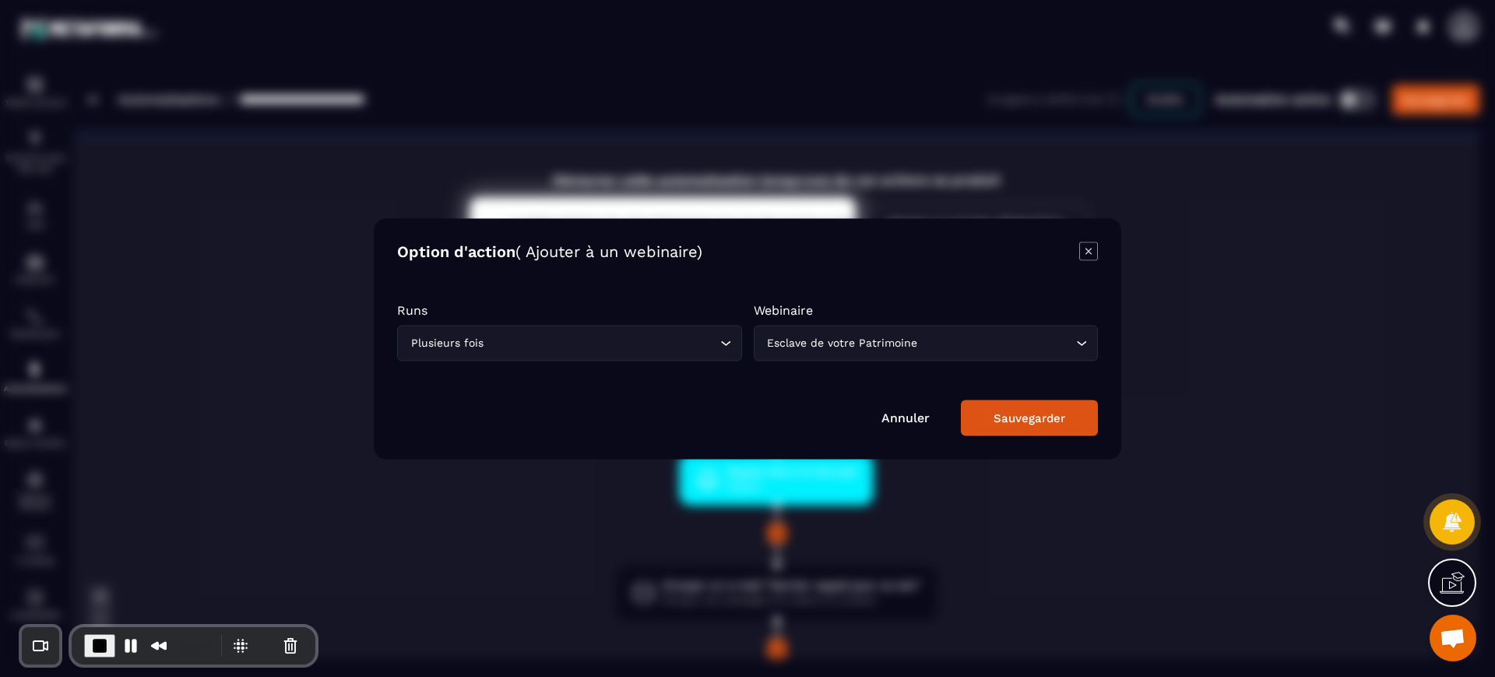
click at [1013, 424] on button "Sauvegarder" at bounding box center [1029, 417] width 137 height 36
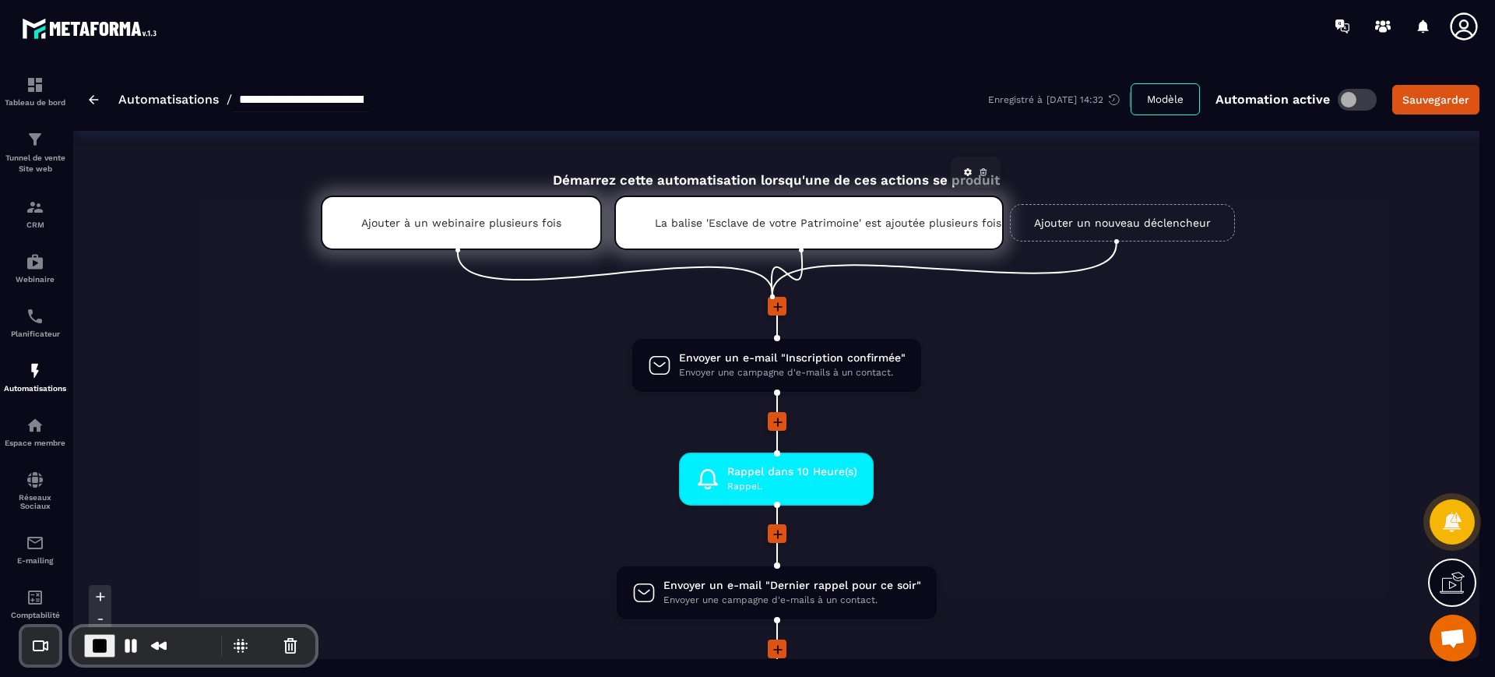
click at [985, 167] on icon at bounding box center [983, 171] width 9 height 9
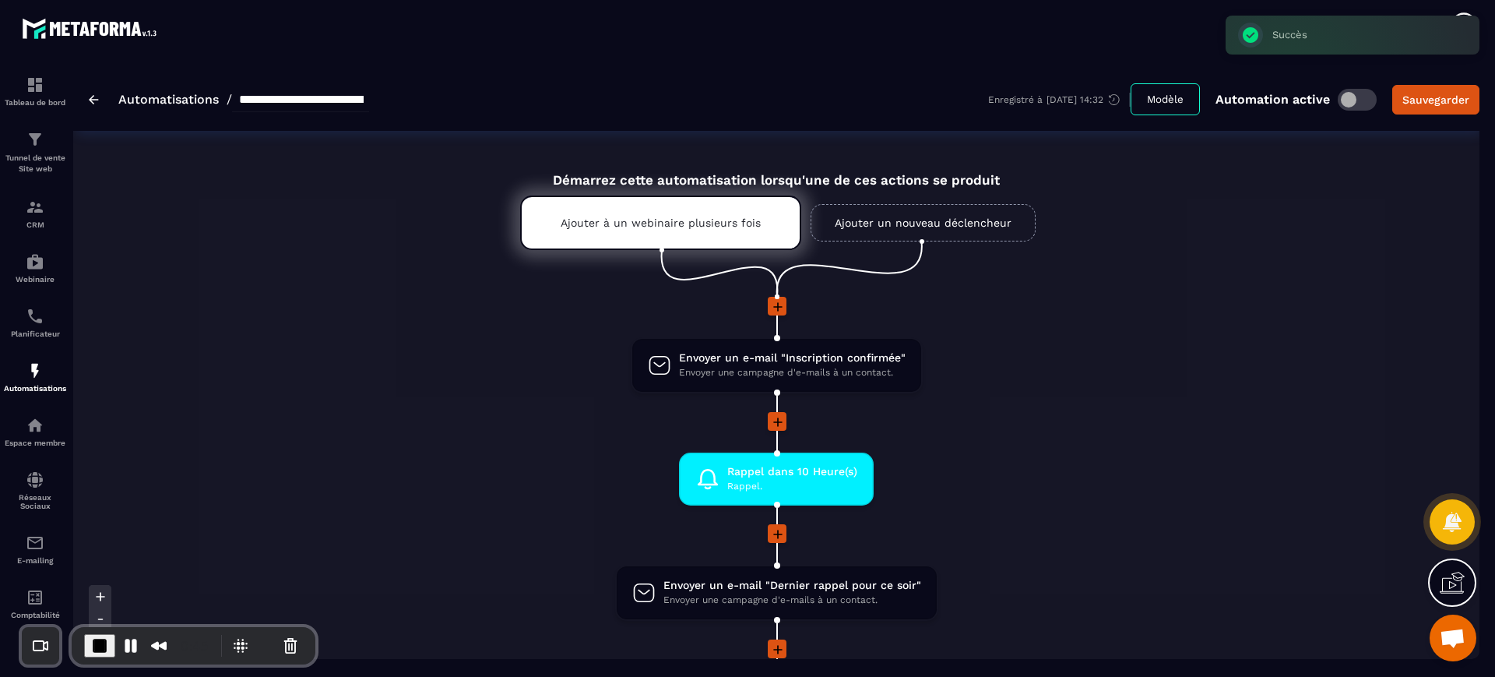
click at [1028, 365] on li "Envoyer un e-mail "Inscription confirmée" Envoyer une campagne d'e-mails à un c…" at bounding box center [776, 374] width 736 height 75
click at [1053, 312] on div at bounding box center [776, 307] width 736 height 21
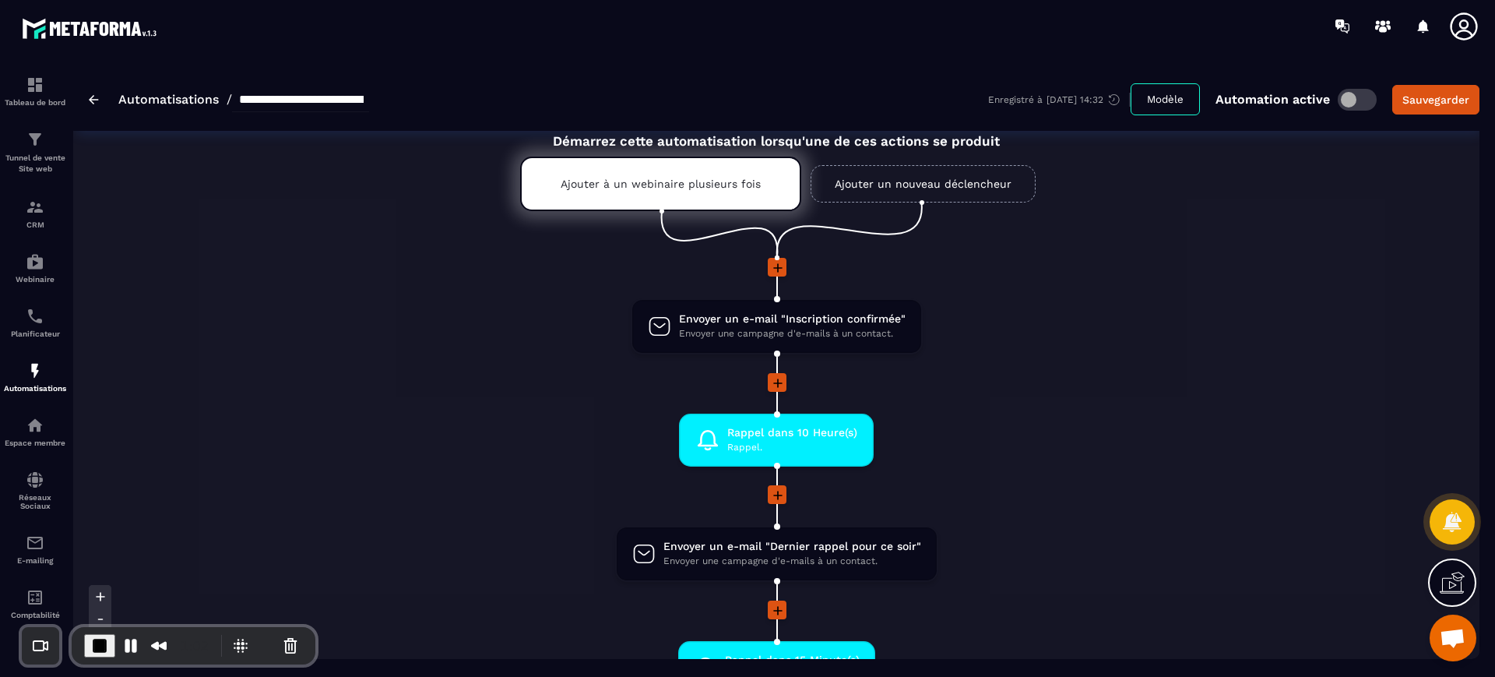
click at [611, 479] on li "Rappel dans 10 Heure(s) Rappel. drag-arrow" at bounding box center [776, 449] width 736 height 72
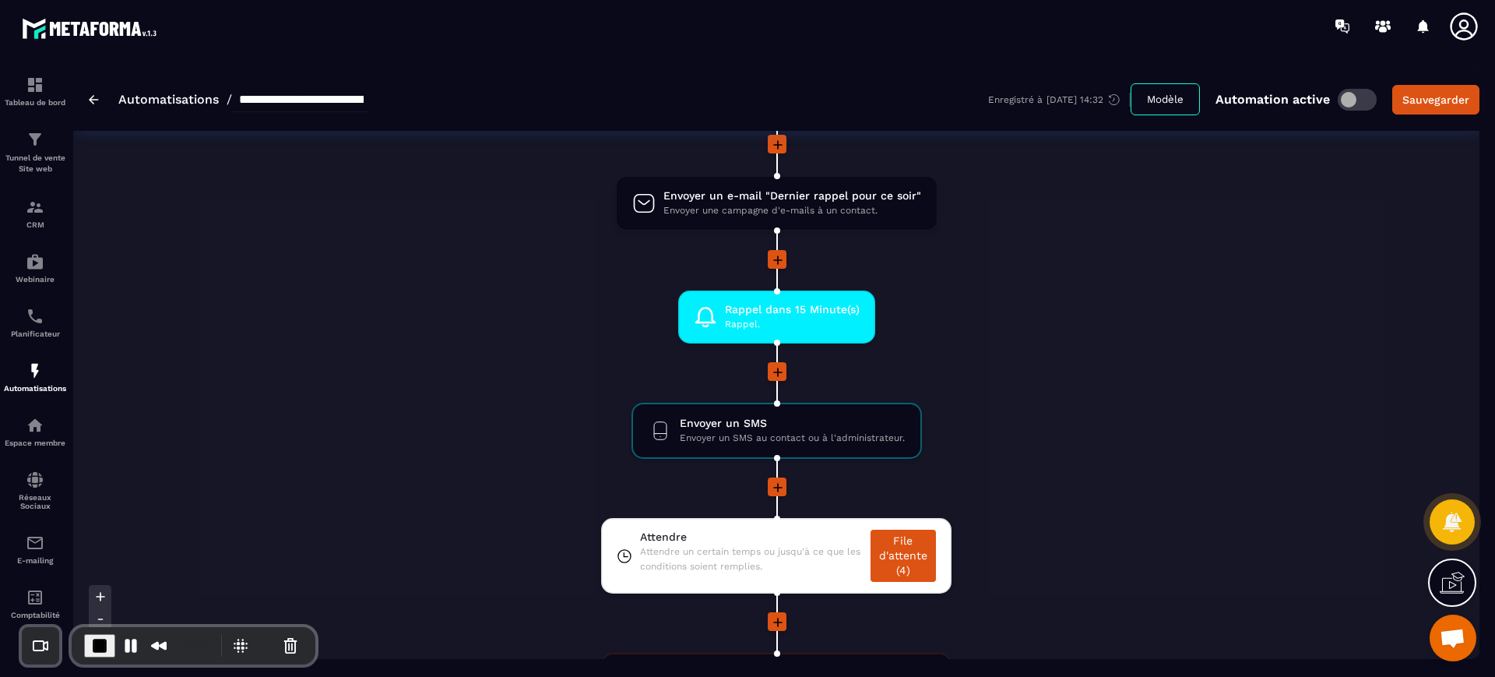
scroll to position [350, 0]
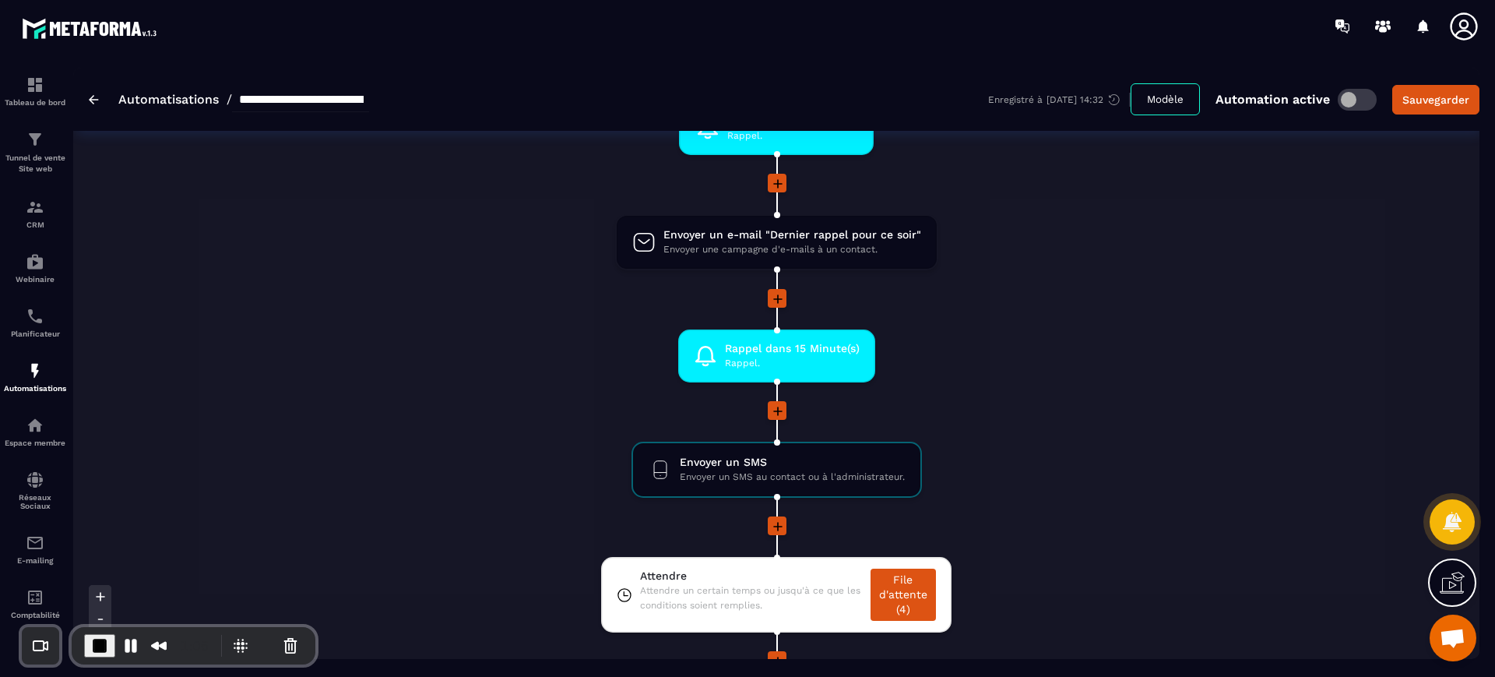
click at [1019, 434] on li at bounding box center [776, 421] width 736 height 40
click at [768, 466] on span "Envoyer un SMS" at bounding box center [792, 462] width 225 height 15
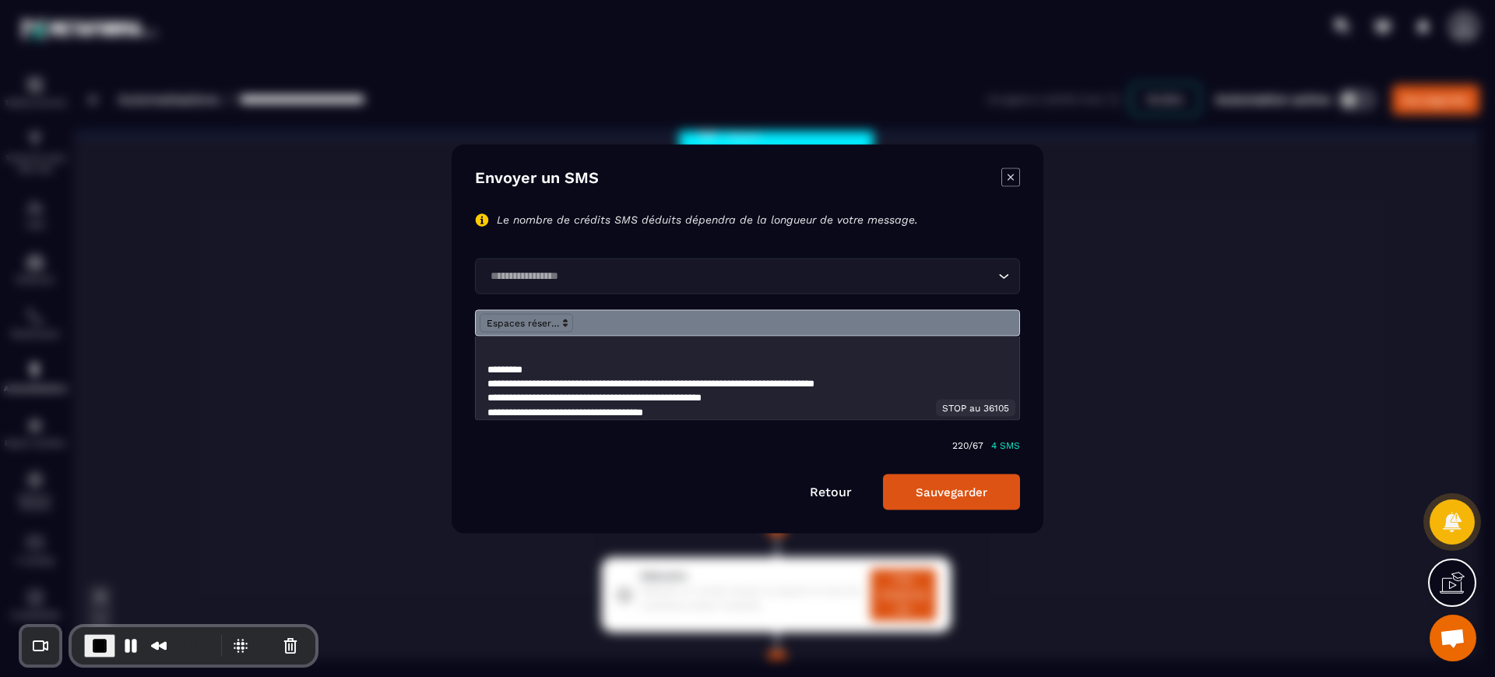
click at [768, 415] on p "**********" at bounding box center [739, 412] width 505 height 14
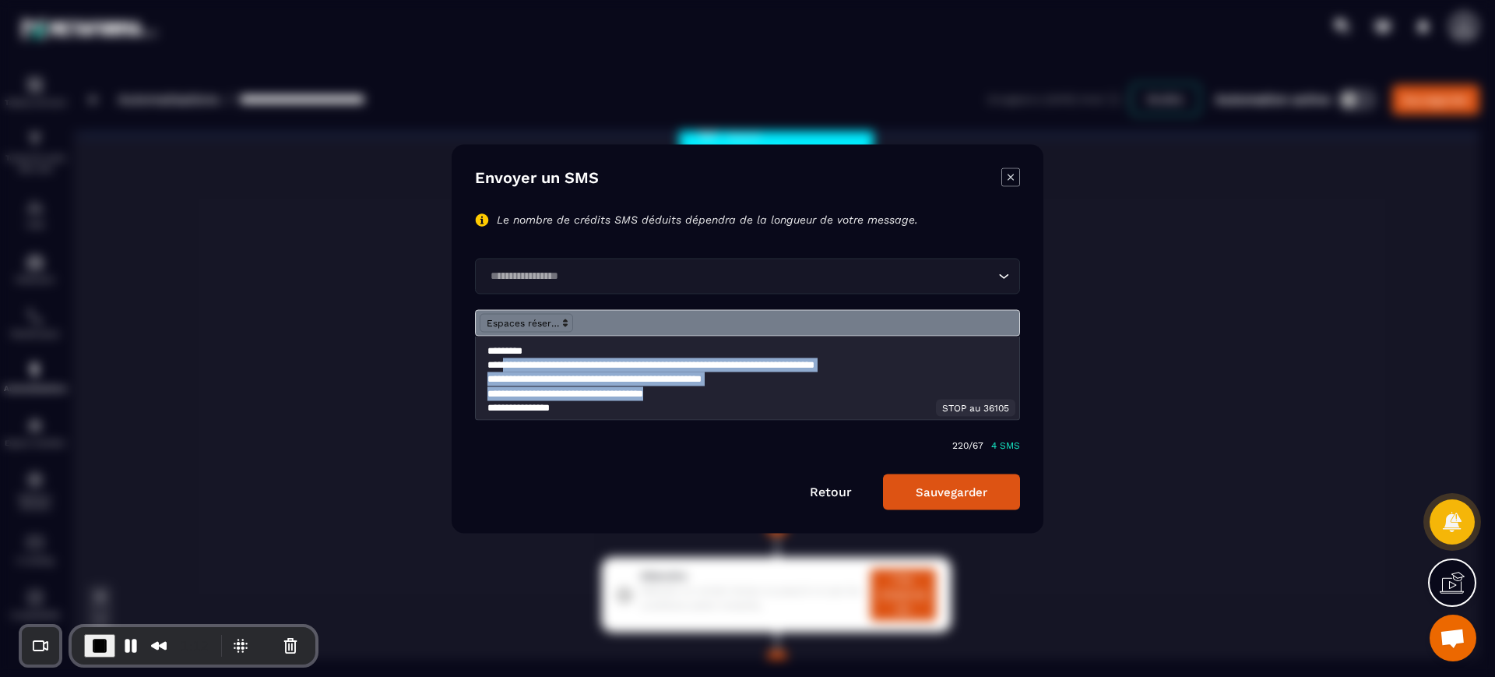
drag, startPoint x: 763, startPoint y: 414, endPoint x: 509, endPoint y: 361, distance: 259.3
click at [509, 361] on div "**********" at bounding box center [747, 377] width 543 height 83
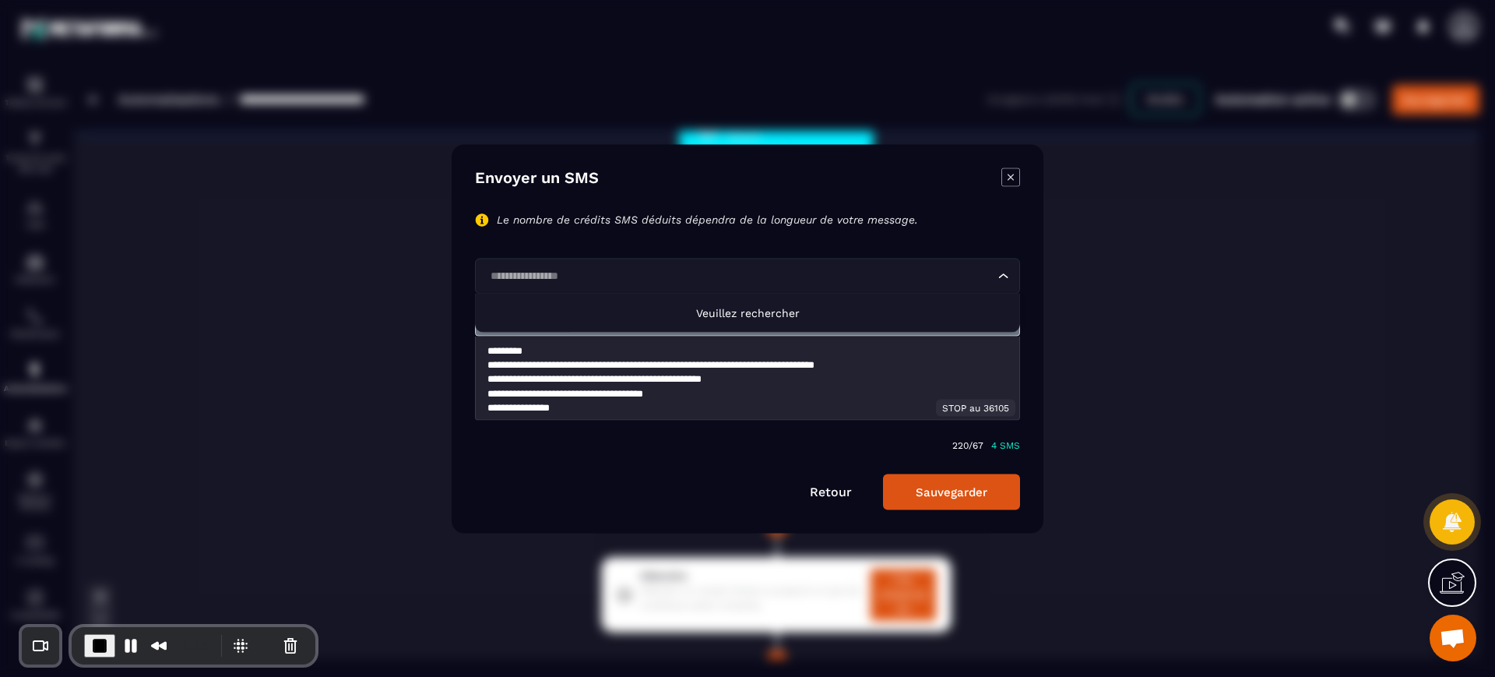
click at [570, 267] on input "Search for option" at bounding box center [739, 275] width 509 height 17
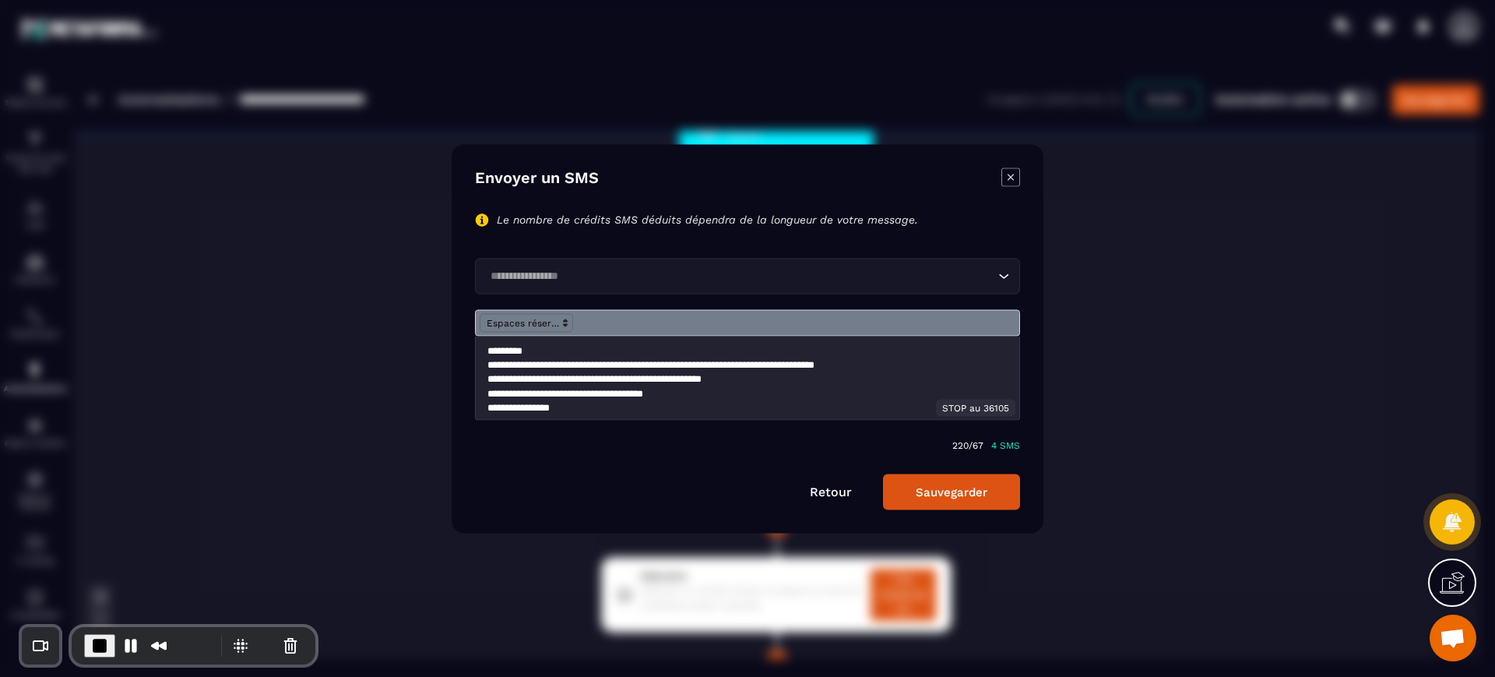
click at [1015, 168] on icon "Modal window" at bounding box center [1010, 176] width 19 height 19
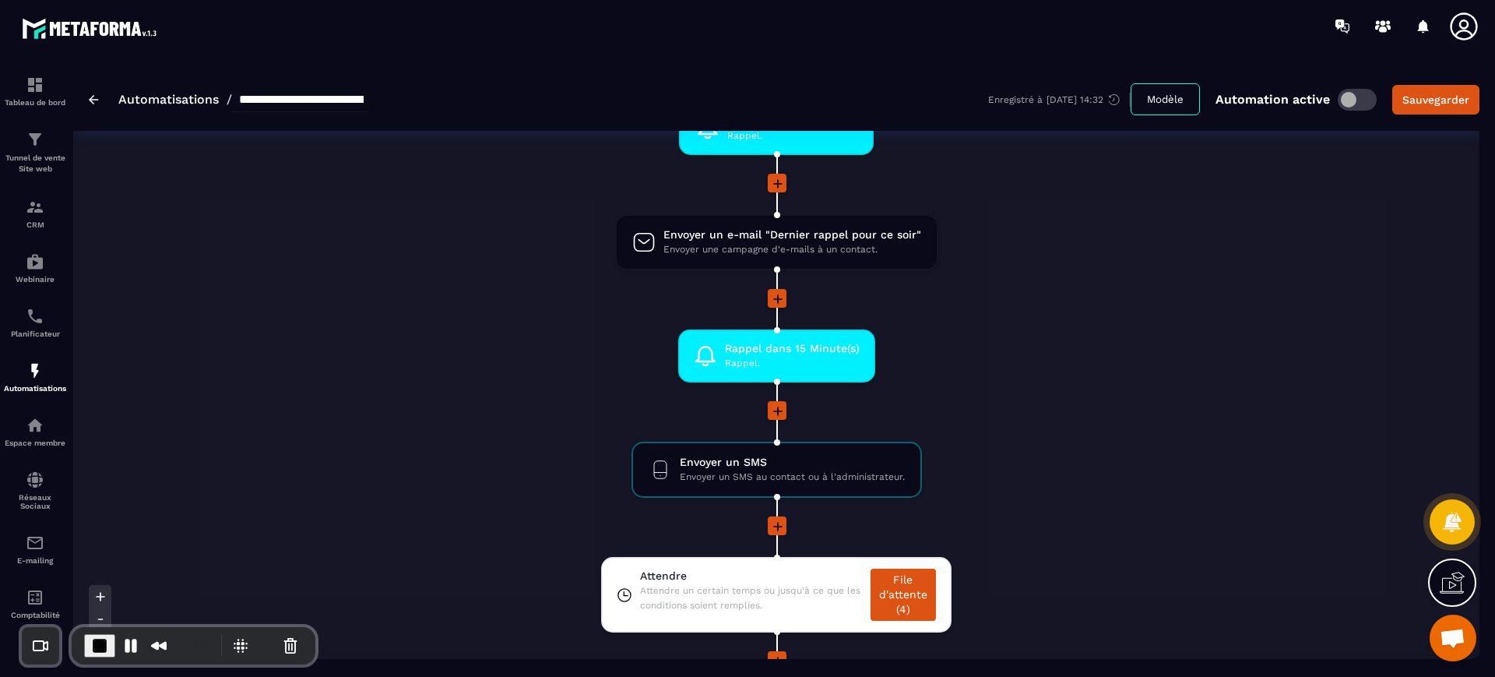
click at [1028, 315] on li at bounding box center [776, 309] width 736 height 40
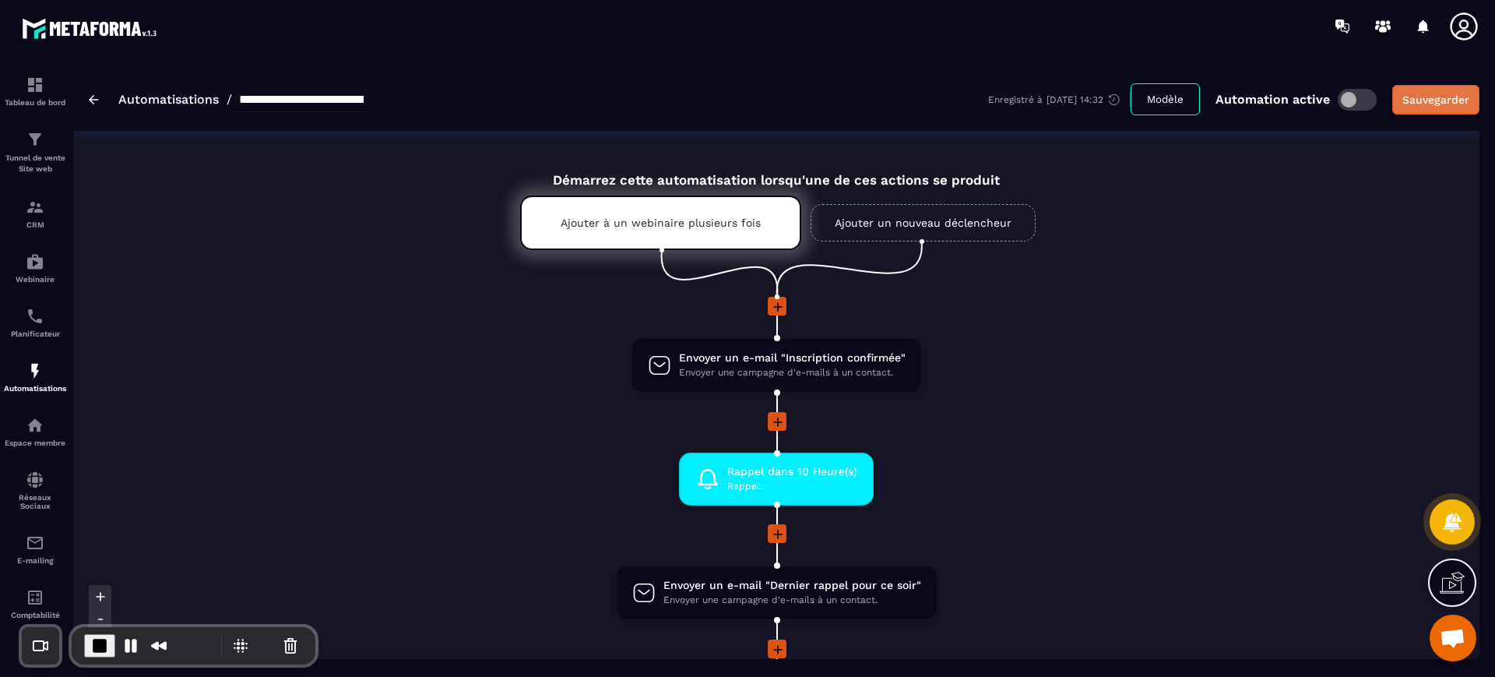
click at [1195, 100] on div "Sauvegarder" at bounding box center [1435, 100] width 67 height 16
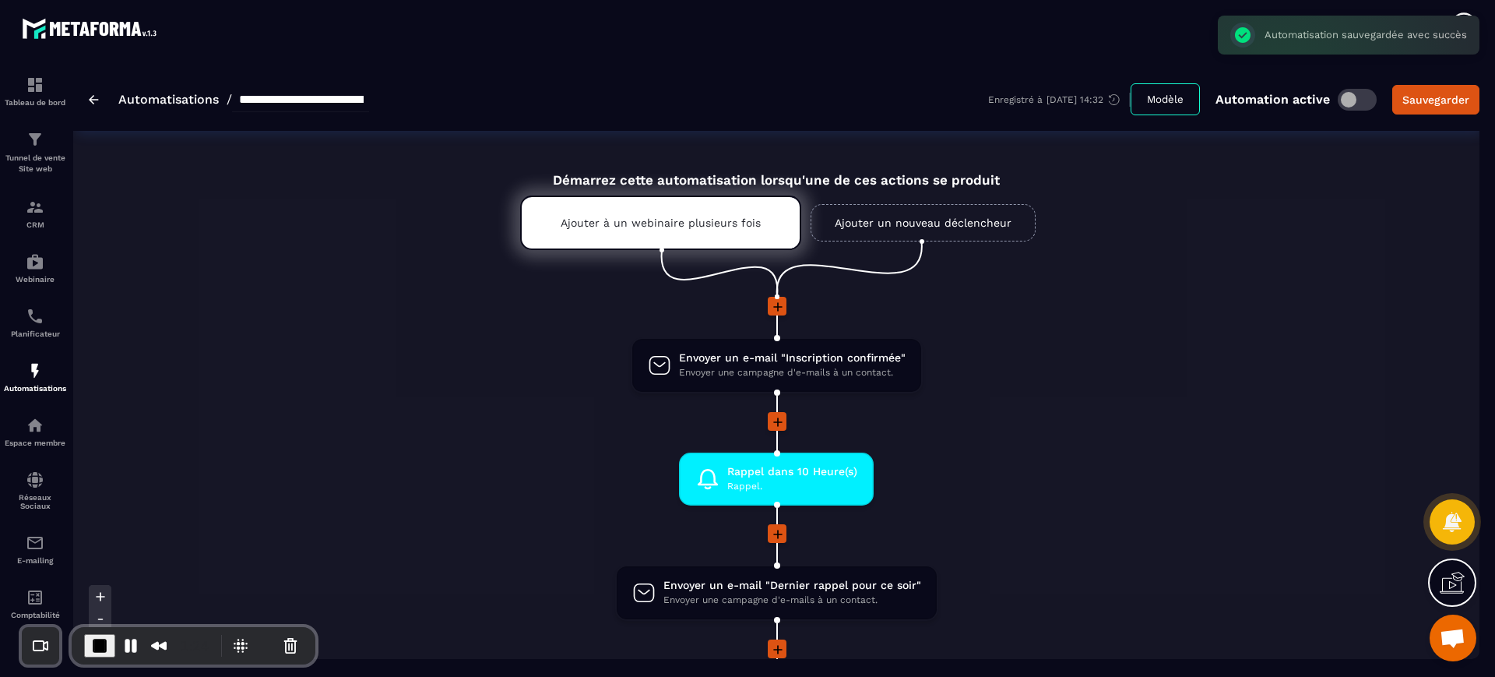
click at [1074, 56] on section "**********" at bounding box center [747, 364] width 1495 height 624
click at [1195, 13] on icon at bounding box center [1463, 26] width 31 height 31
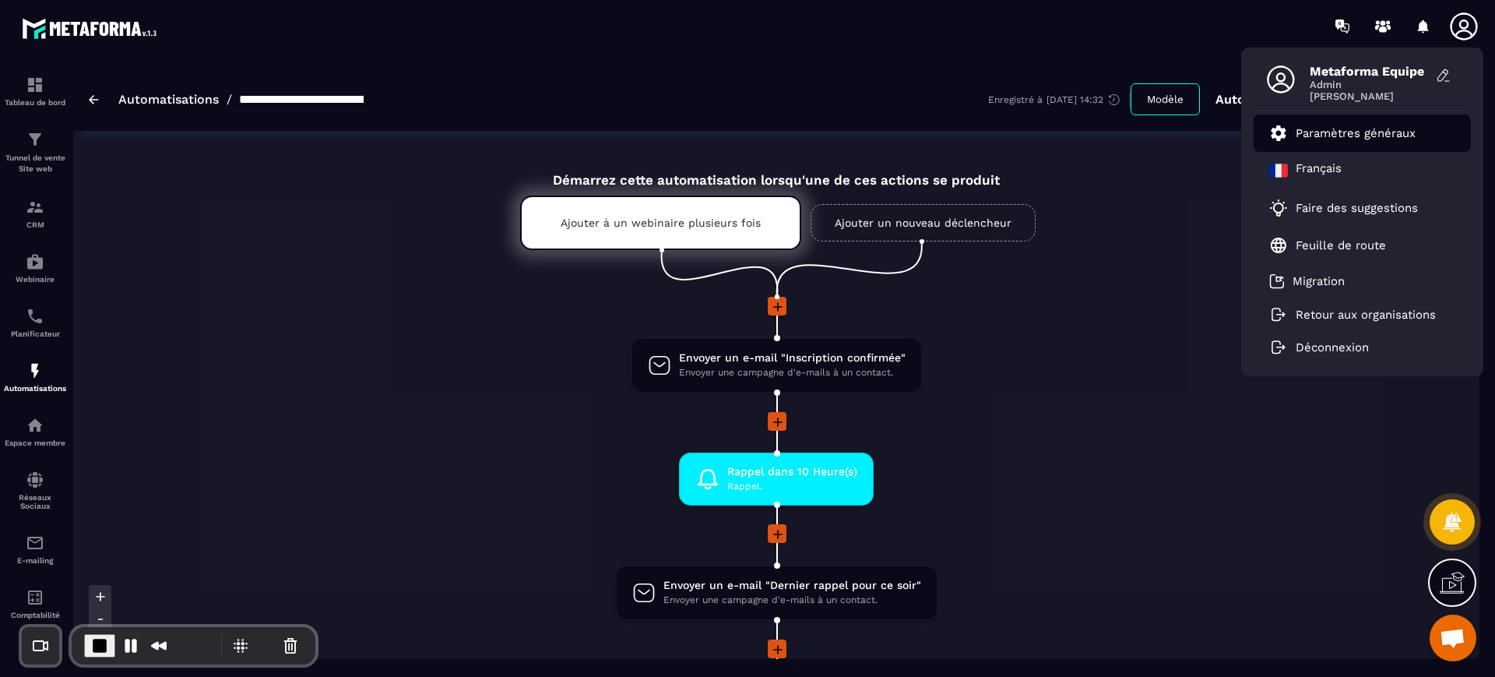
drag, startPoint x: 1330, startPoint y: 118, endPoint x: 1421, endPoint y: 139, distance: 92.7
click at [1195, 139] on li "Paramètres généraux" at bounding box center [1361, 132] width 217 height 37
click at [1195, 132] on p "Paramètres généraux" at bounding box center [1355, 133] width 120 height 14
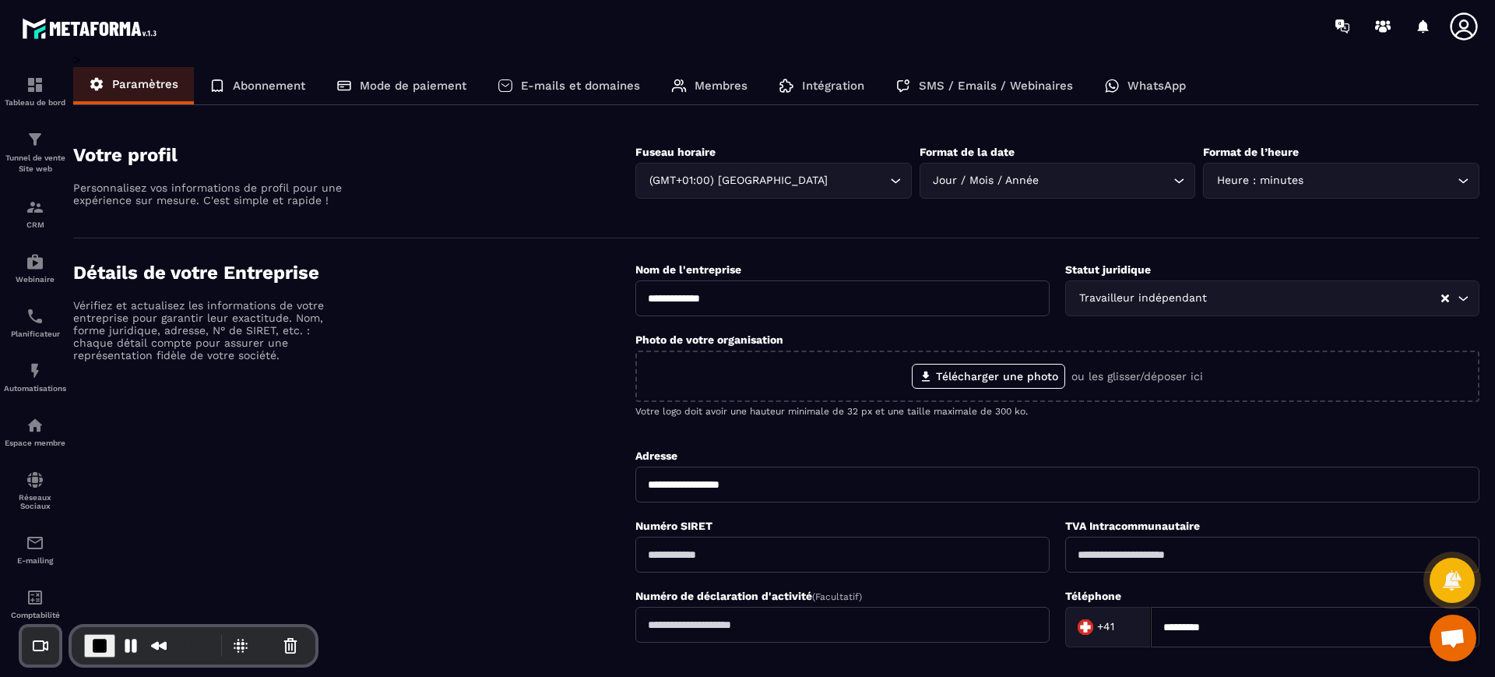
click at [821, 80] on p "Intégration" at bounding box center [833, 86] width 62 height 14
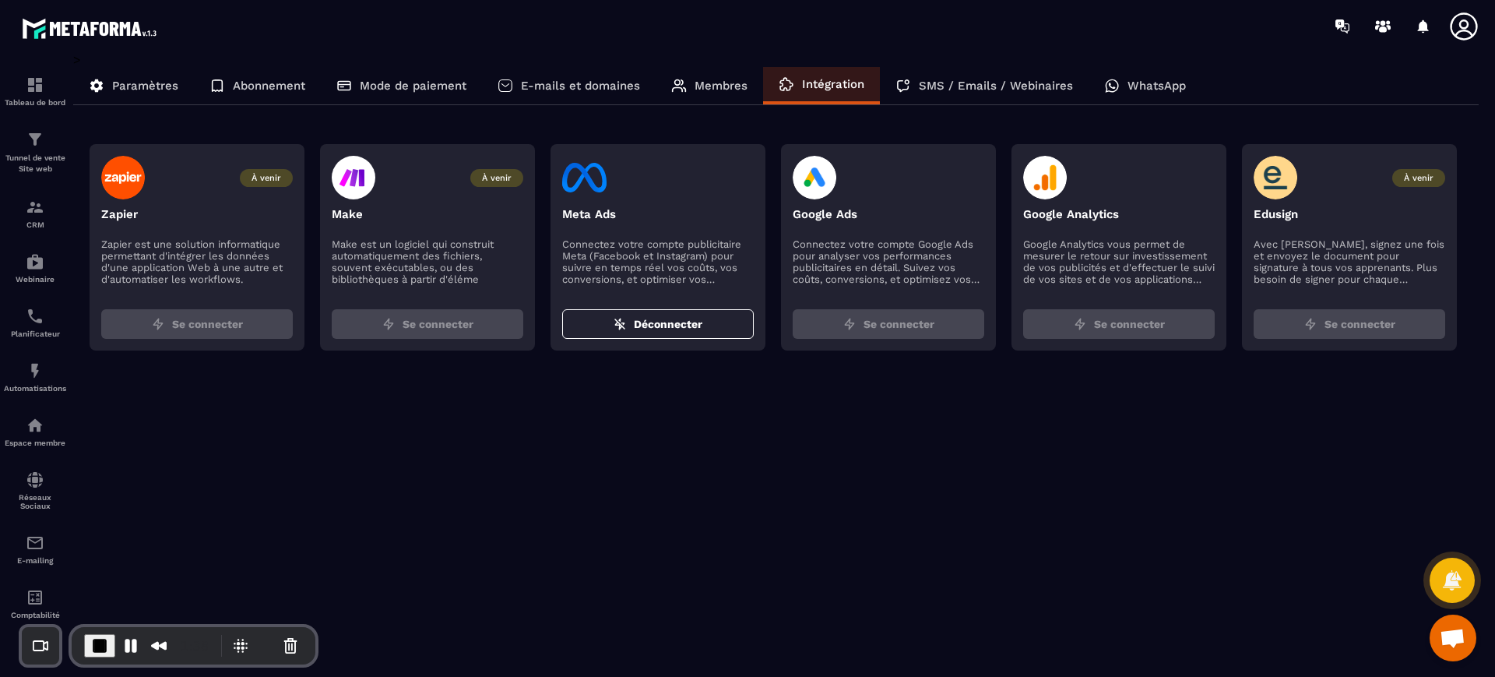
click at [981, 97] on div "SMS / Emails / Webinaires" at bounding box center [984, 85] width 209 height 37
